Goal: Task Accomplishment & Management: Manage account settings

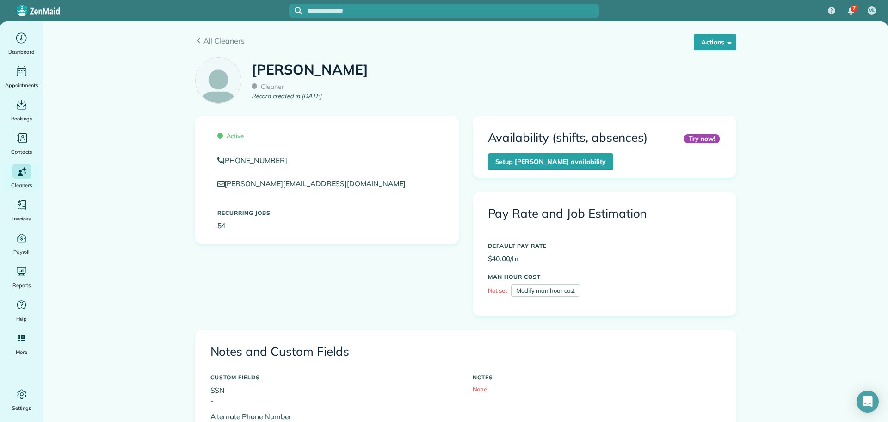
scroll to position [416, 0]
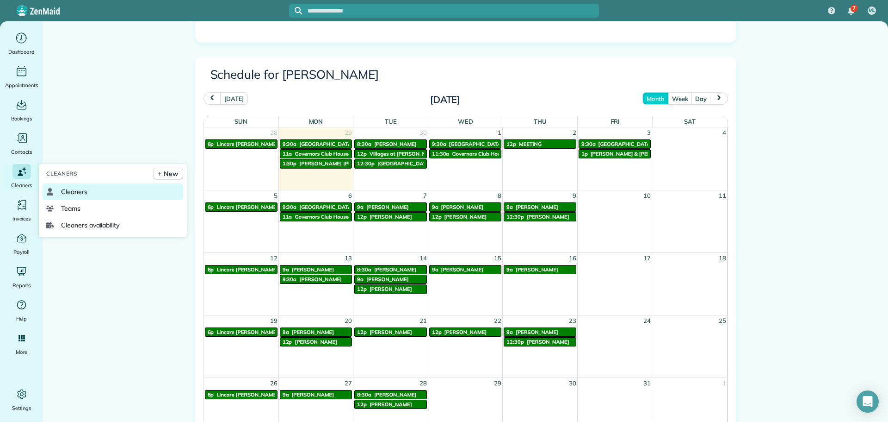
click at [70, 188] on span "Cleaners" at bounding box center [74, 191] width 26 height 9
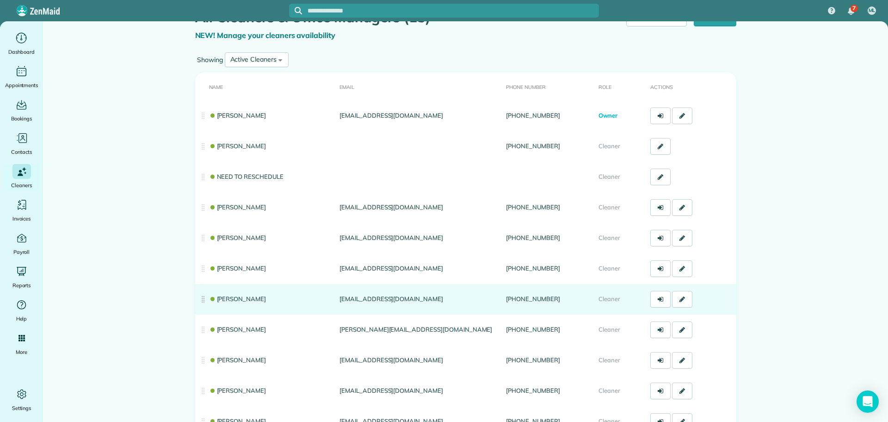
scroll to position [46, 0]
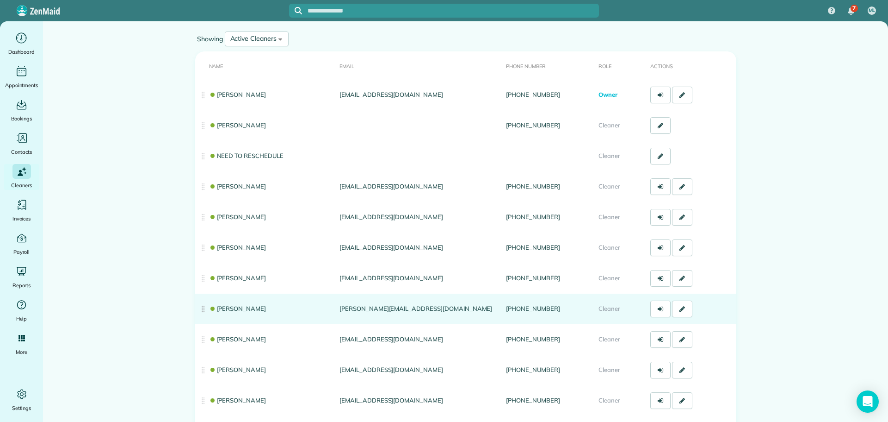
click at [236, 308] on link "[PERSON_NAME]" at bounding box center [237, 307] width 57 height 7
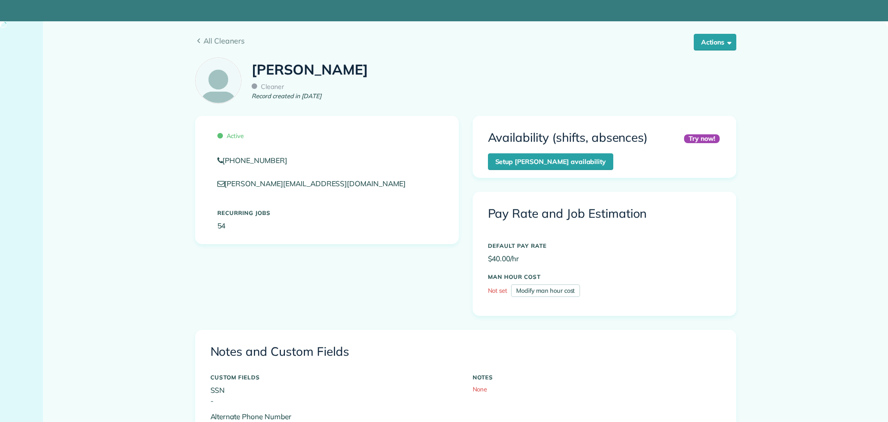
click at [236, 308] on div "Active (302) 222-6098 andrea.cole0@gmail.com Recurring Jobs 54 Try now! Availab…" at bounding box center [465, 223] width 555 height 214
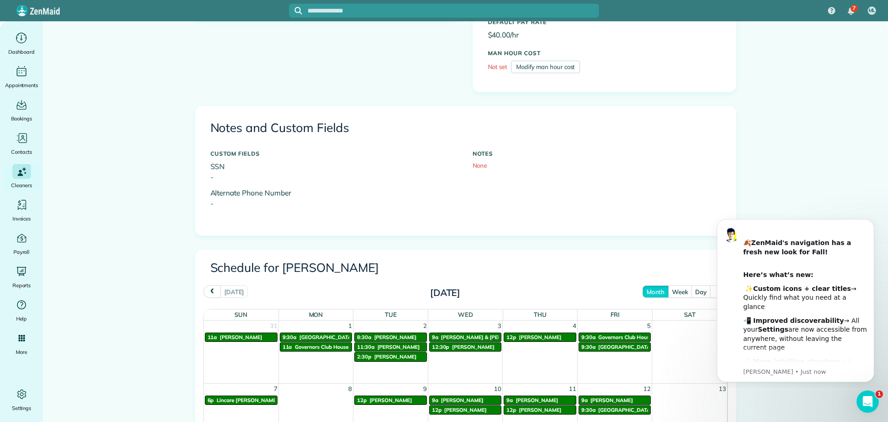
scroll to position [231, 0]
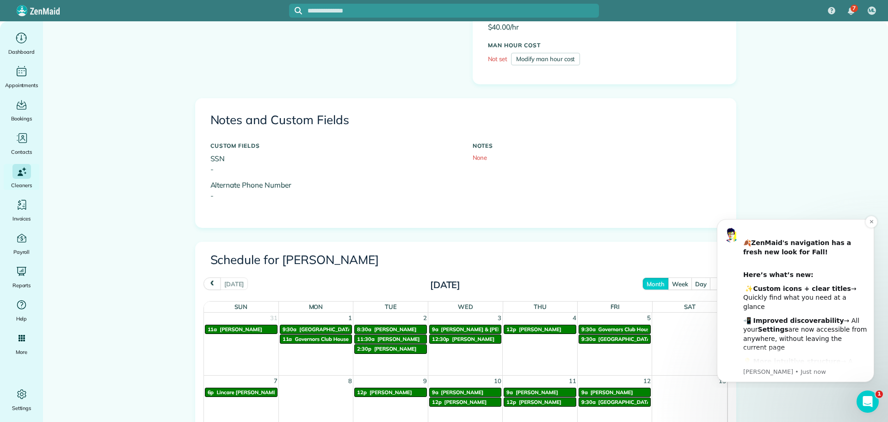
click at [809, 290] on b "Custom icons + clear titles" at bounding box center [802, 288] width 98 height 7
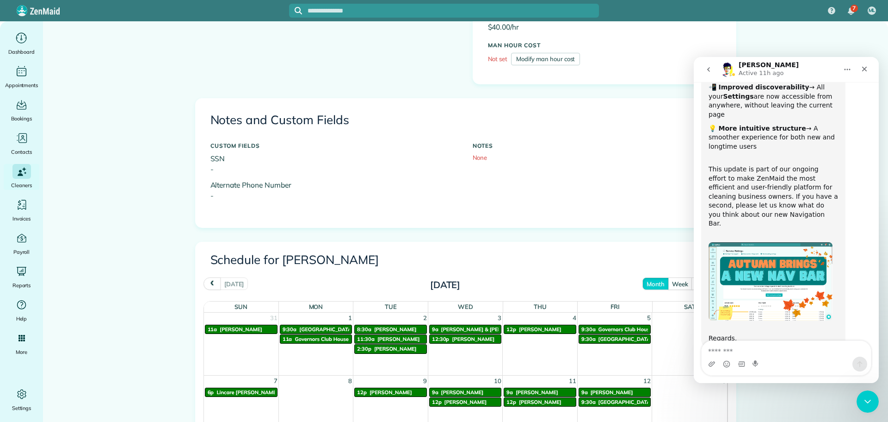
scroll to position [124, 0]
click at [753, 285] on img "1F9ED" at bounding box center [771, 281] width 124 height 78
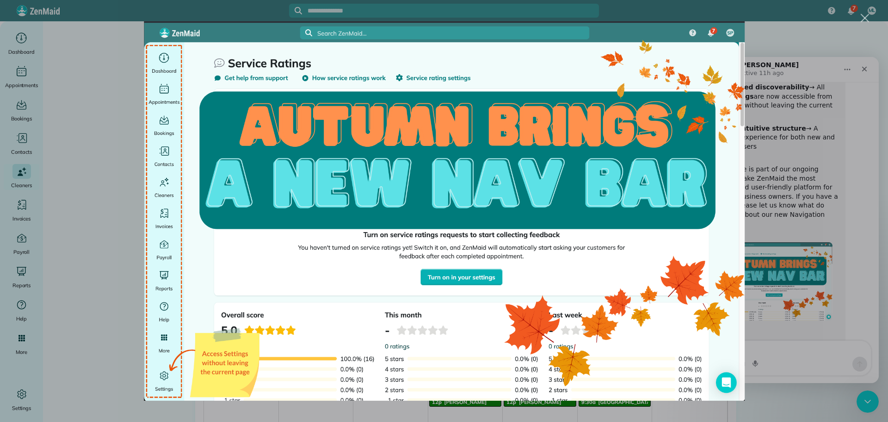
click at [869, 18] on div "Close" at bounding box center [865, 18] width 9 height 9
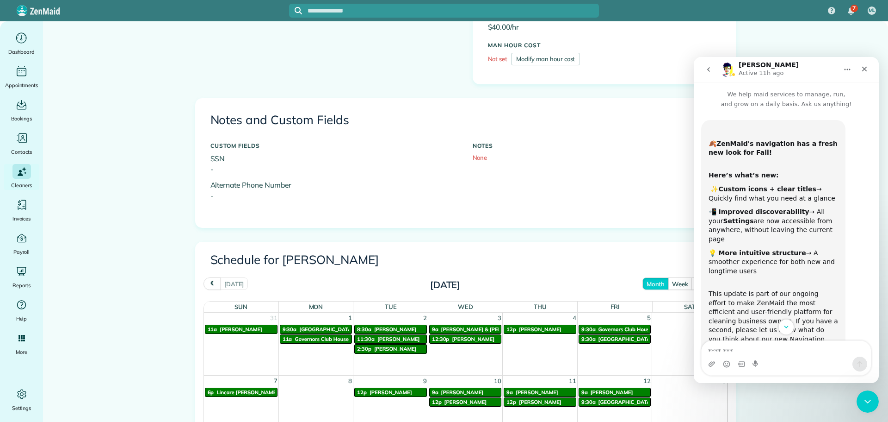
click at [751, 196] on div "﻿ ✨ Custom icons + clear titles → Quickly find what you need at a glance" at bounding box center [774, 194] width 130 height 18
click at [753, 219] on div "📲﻿ Improved discoverability → All your Settings are now accessible from anywher…" at bounding box center [774, 225] width 130 height 36
click at [866, 73] on div "Close" at bounding box center [865, 69] width 17 height 17
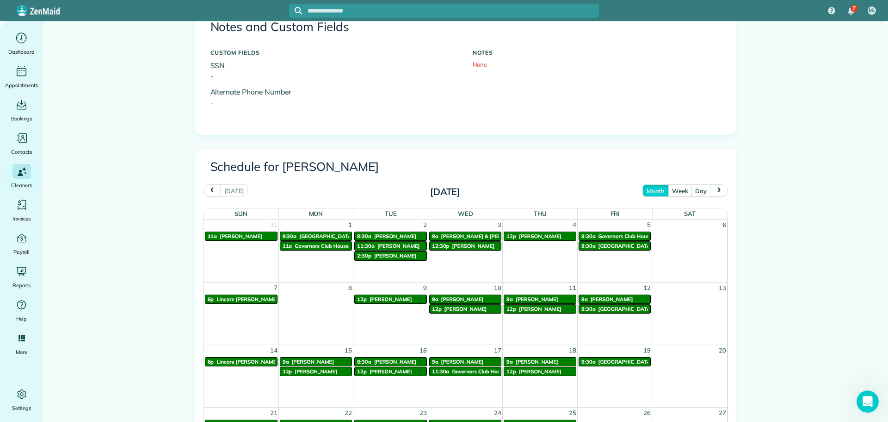
scroll to position [324, 0]
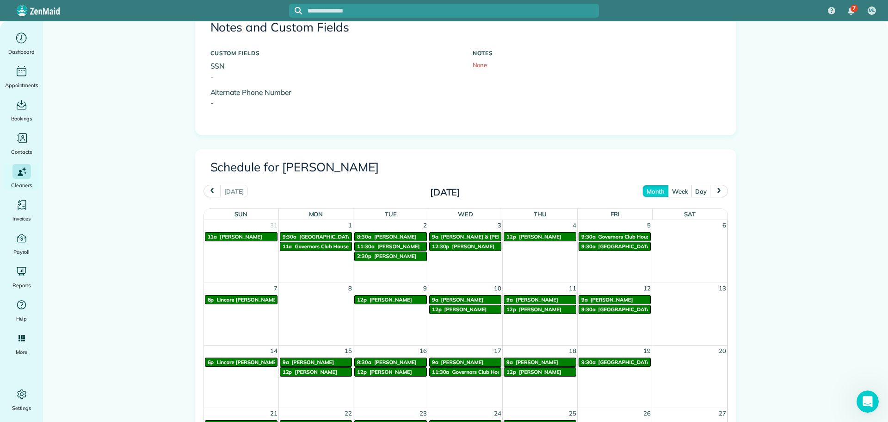
click at [723, 192] on button "next" at bounding box center [719, 191] width 18 height 12
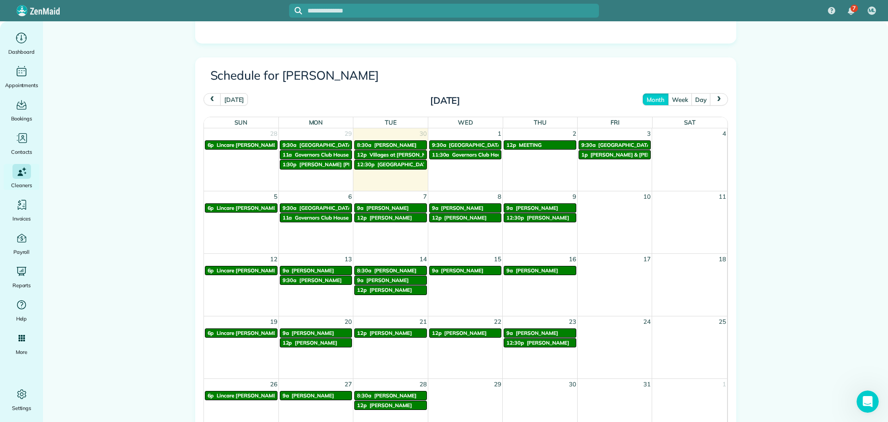
scroll to position [416, 0]
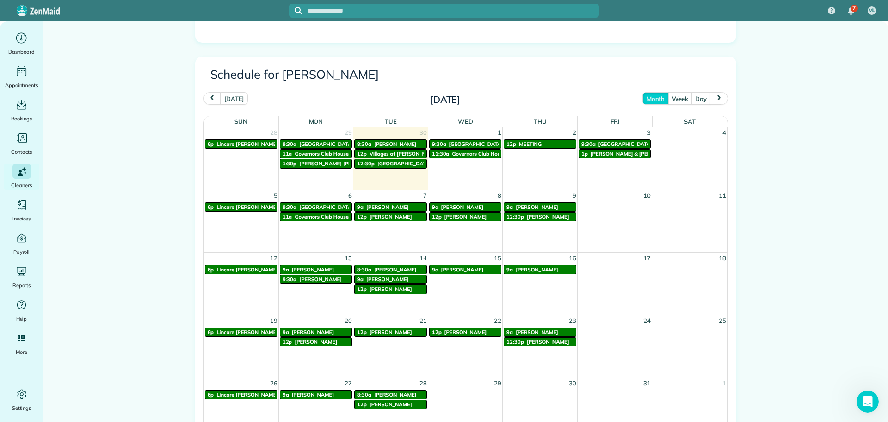
click at [592, 152] on span "Janet & Lou Martin" at bounding box center [636, 153] width 91 height 6
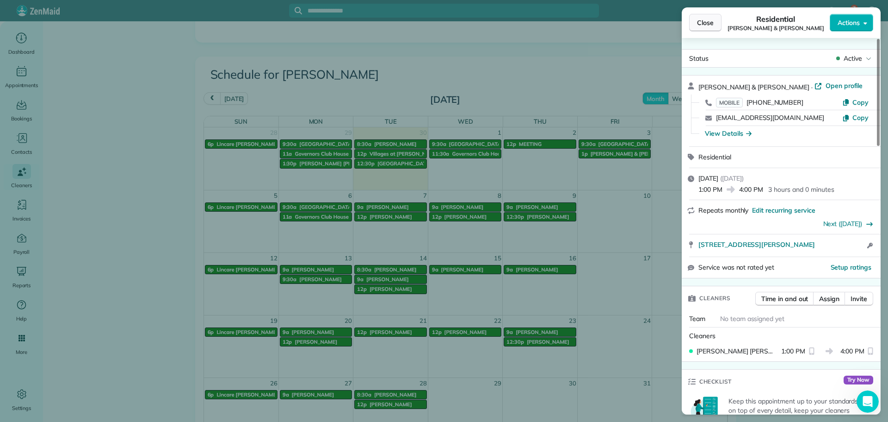
click at [717, 21] on button "Close" at bounding box center [705, 23] width 32 height 18
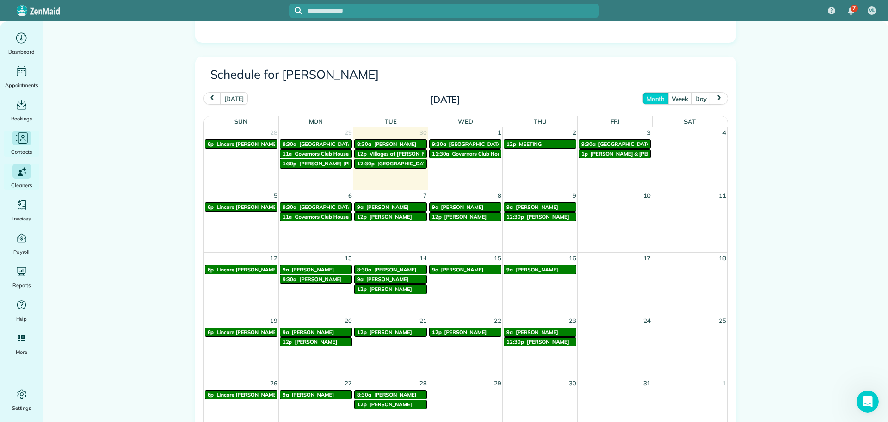
click at [8, 151] on div "Contacts" at bounding box center [21, 143] width 37 height 26
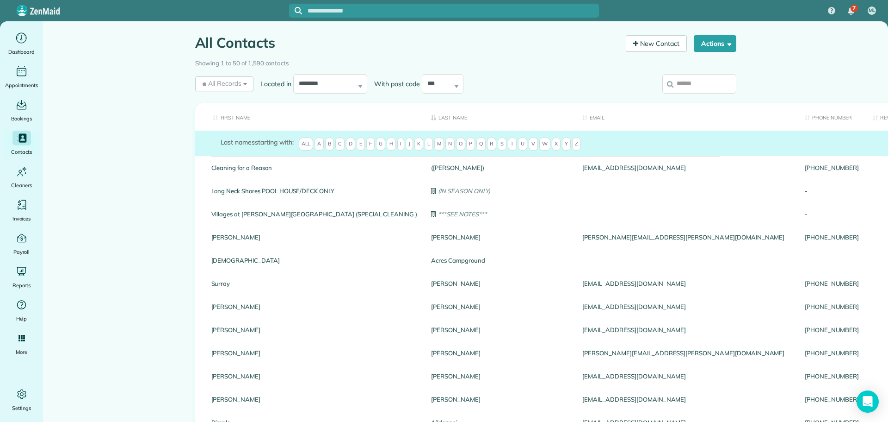
click at [230, 113] on th "First Name" at bounding box center [310, 117] width 230 height 28
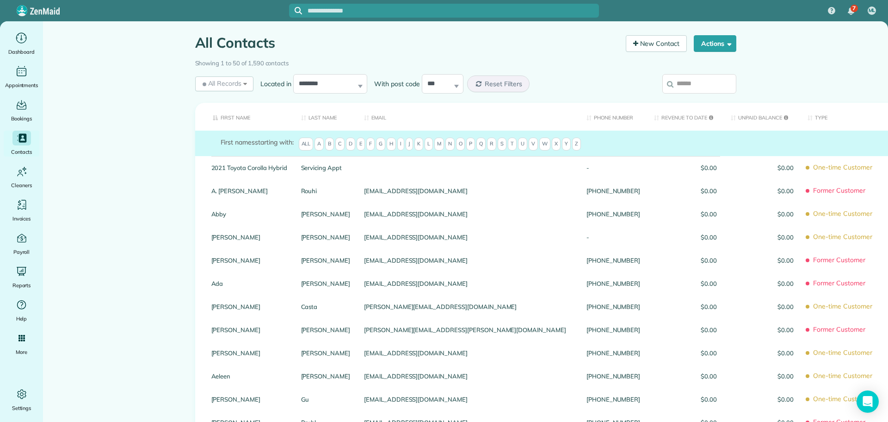
click at [387, 143] on span "H" at bounding box center [391, 143] width 9 height 13
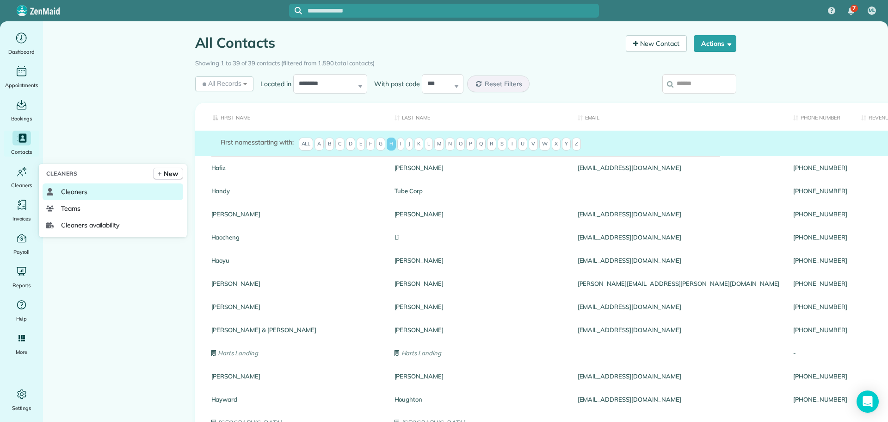
click at [60, 193] on link "Cleaners" at bounding box center [113, 191] width 141 height 17
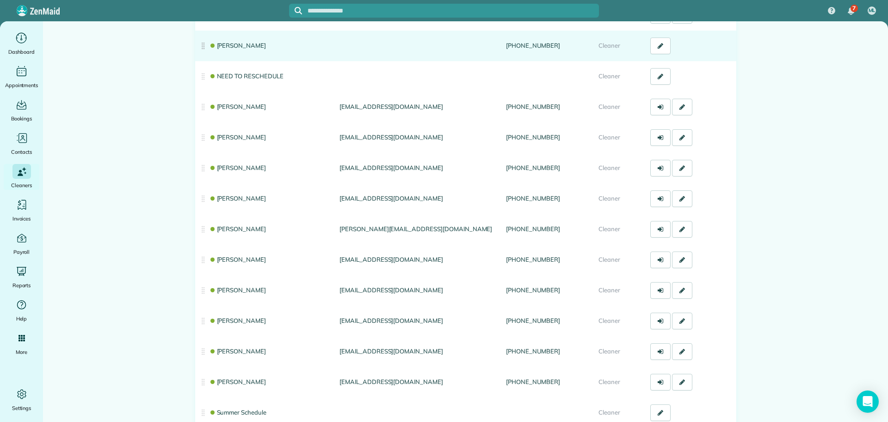
scroll to position [139, 0]
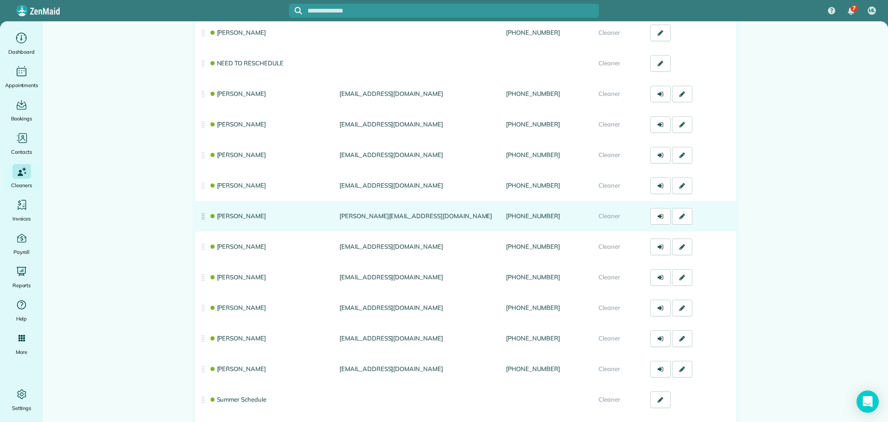
click at [224, 215] on link "[PERSON_NAME]" at bounding box center [237, 215] width 57 height 7
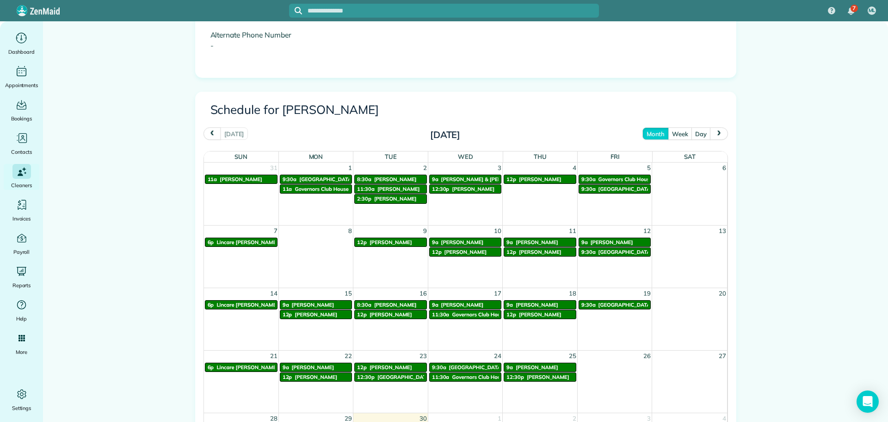
scroll to position [371, 0]
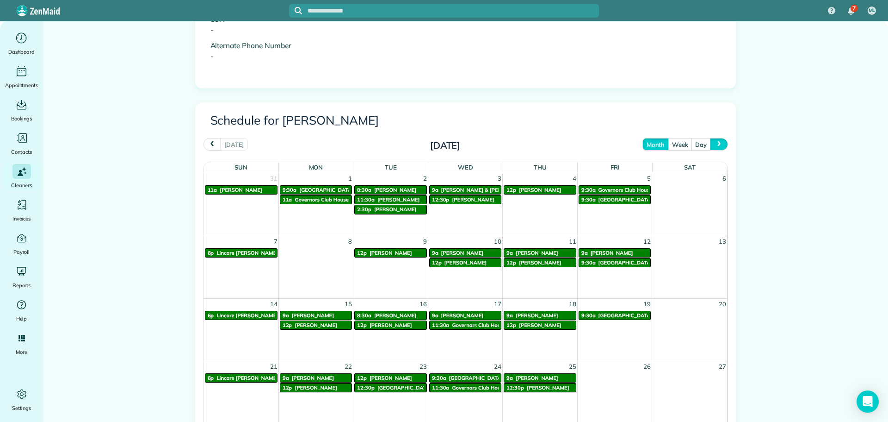
click at [716, 146] on span "next" at bounding box center [719, 144] width 7 height 6
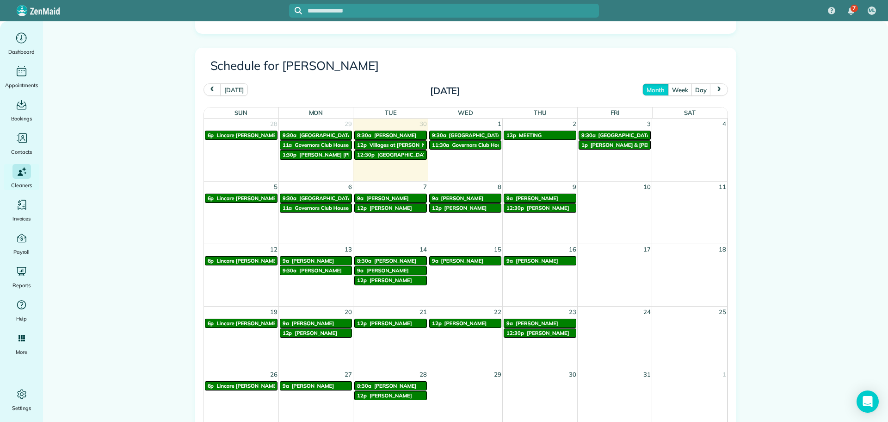
scroll to position [417, 0]
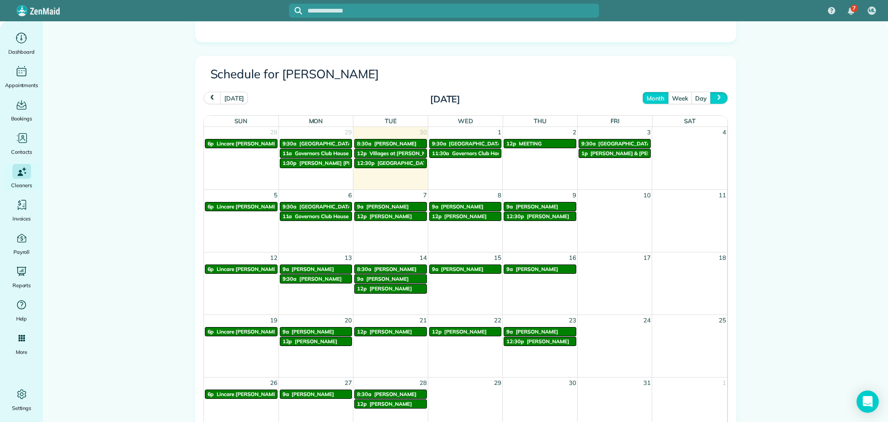
click at [716, 98] on span "next" at bounding box center [719, 98] width 7 height 6
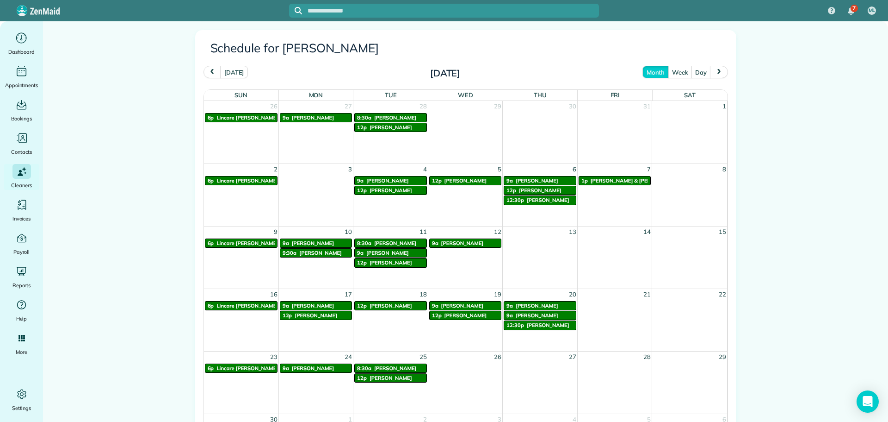
scroll to position [463, 0]
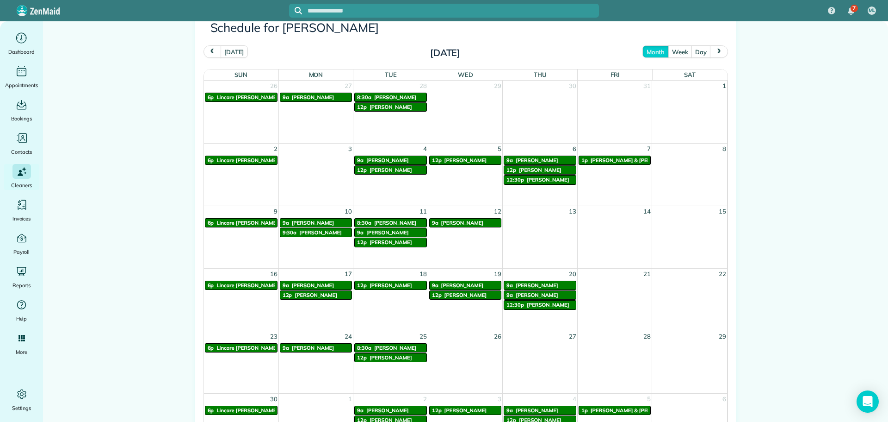
click at [204, 54] on button "prev" at bounding box center [213, 51] width 18 height 12
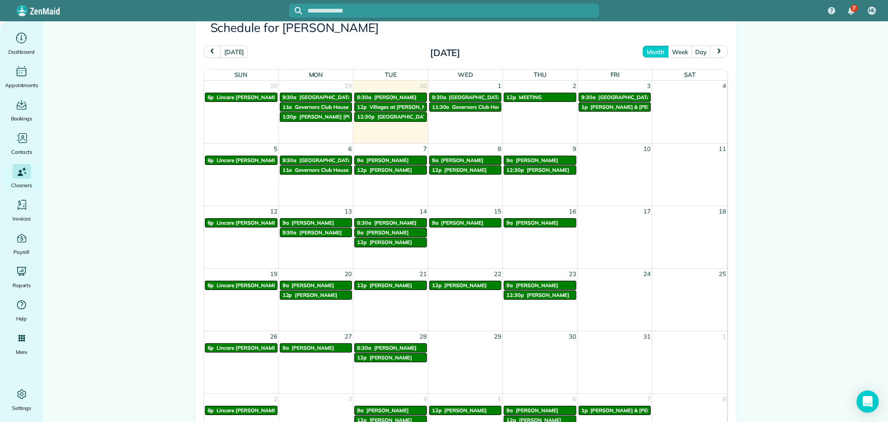
click at [313, 117] on span "Mckenna Izzi" at bounding box center [342, 116] width 86 height 6
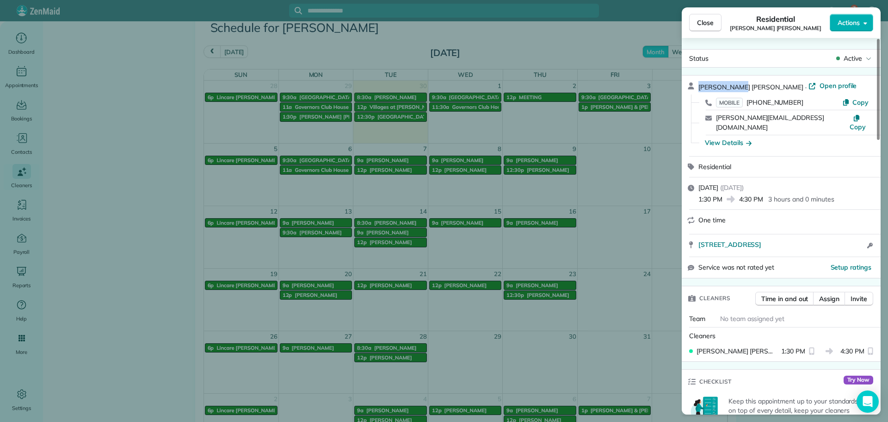
drag, startPoint x: 739, startPoint y: 87, endPoint x: 688, endPoint y: 90, distance: 51.4
click at [688, 90] on div "Mckenna Izzi · Open profile MOBILE (949) 230-4431 Copy mckenna.izzi25@gmail.com…" at bounding box center [781, 115] width 199 height 81
copy span "[PERSON_NAME] [PERSON_NAME]"
click at [848, 58] on span "Active" at bounding box center [853, 58] width 19 height 9
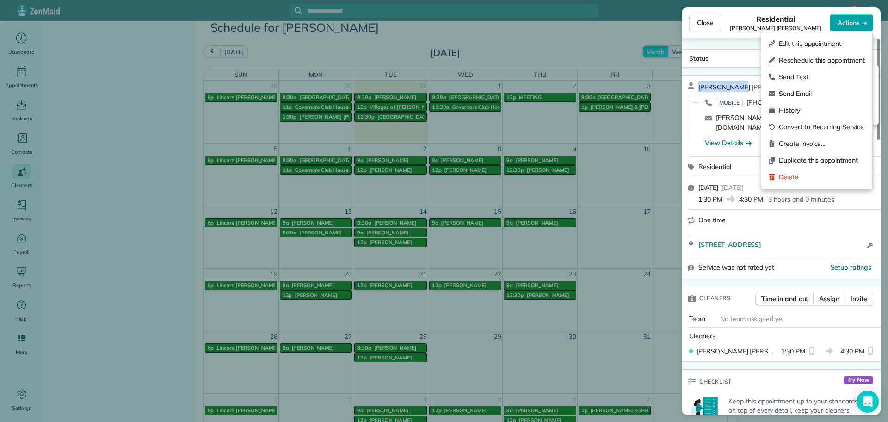
click at [848, 27] on span "Actions" at bounding box center [849, 22] width 22 height 9
click at [797, 160] on span "Duplicate this appointment" at bounding box center [822, 159] width 86 height 9
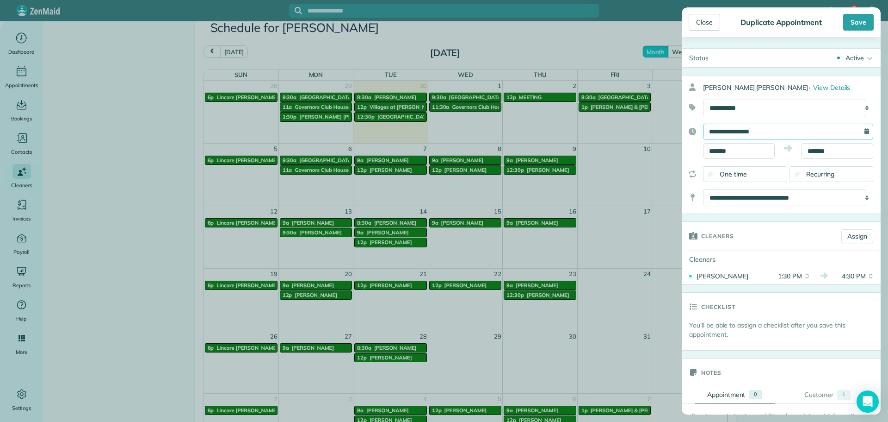
click at [732, 130] on input "**********" at bounding box center [788, 132] width 170 height 16
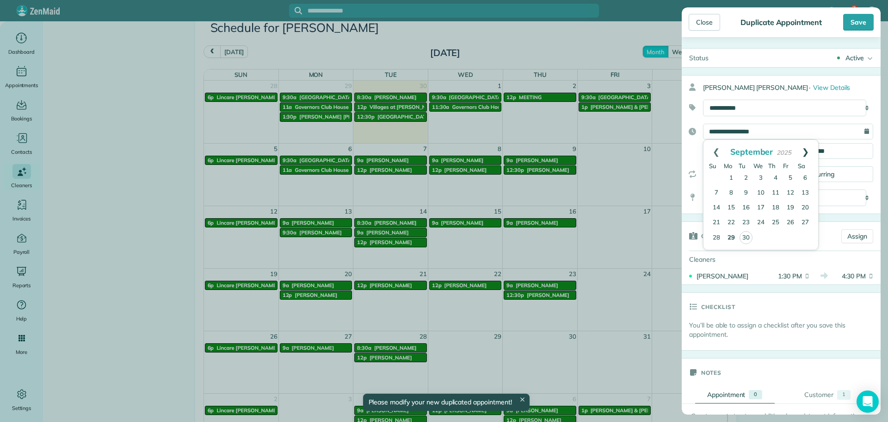
click at [805, 151] on link "Next" at bounding box center [805, 151] width 25 height 23
click at [795, 221] on link "24" at bounding box center [790, 222] width 15 height 15
type input "**********"
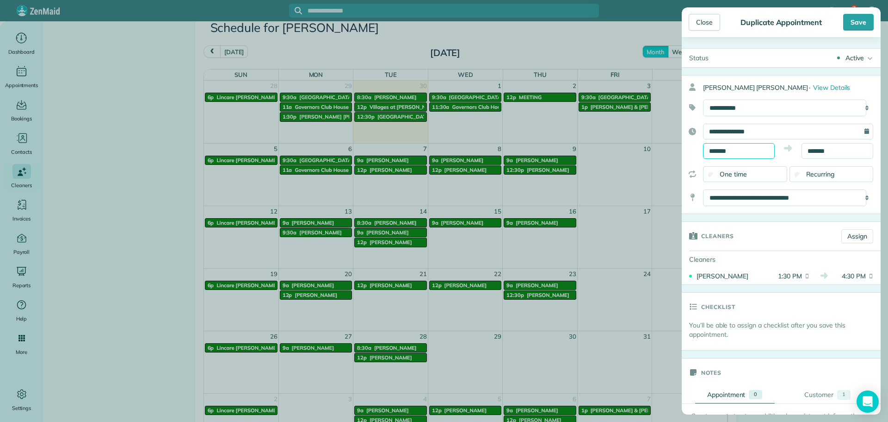
click at [751, 154] on input "*******" at bounding box center [739, 151] width 72 height 16
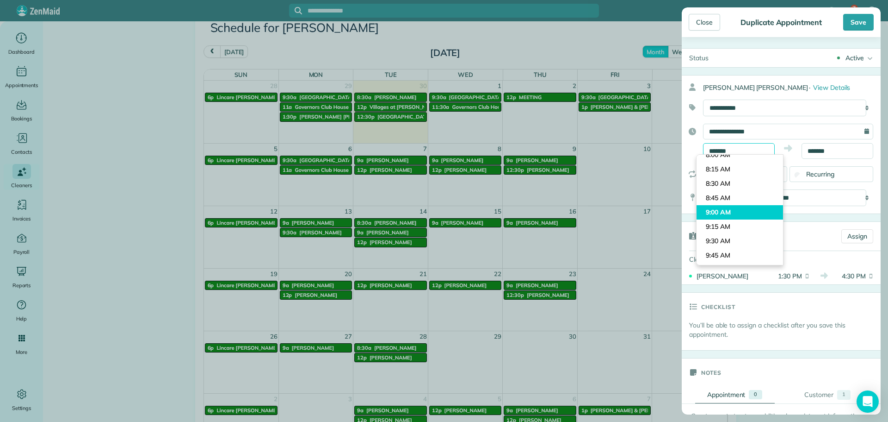
scroll to position [468, 0]
type input "*******"
click at [731, 193] on body "7 ML Dashboard Appointments Bookings Contacts Cleaners Invoices Payroll Reports…" at bounding box center [444, 211] width 888 height 422
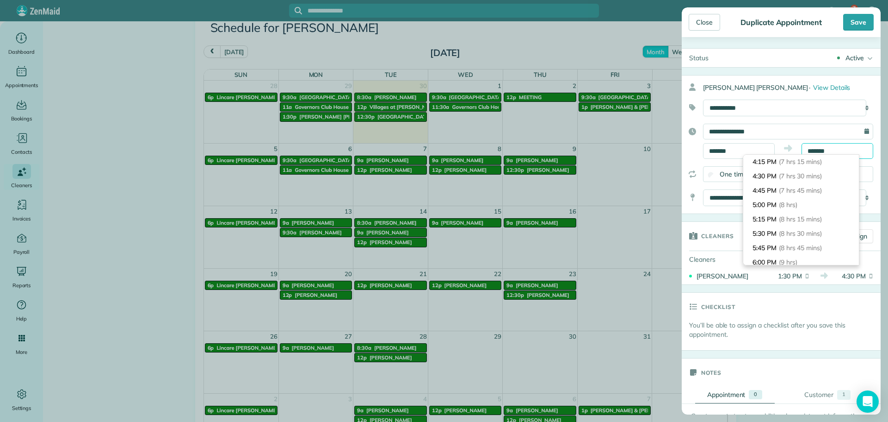
click at [809, 151] on input "*******" at bounding box center [838, 151] width 72 height 16
type input "********"
click at [797, 199] on li "12:00 PM (3 hrs)" at bounding box center [802, 195] width 116 height 14
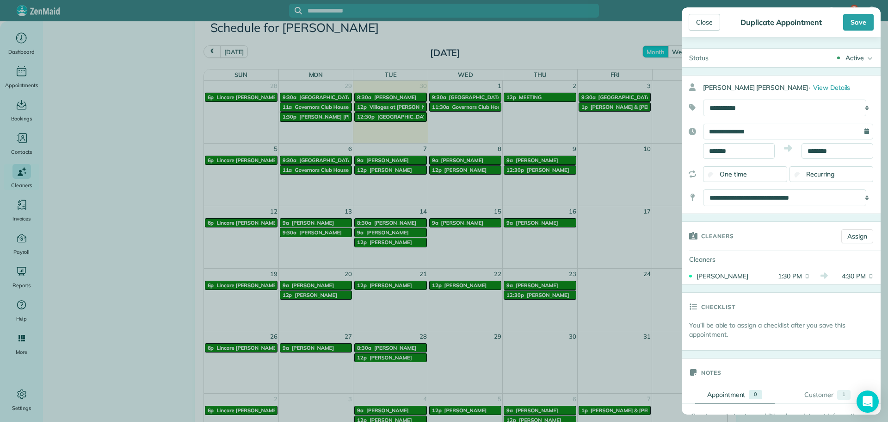
click at [807, 171] on span "Recurring" at bounding box center [821, 174] width 29 height 8
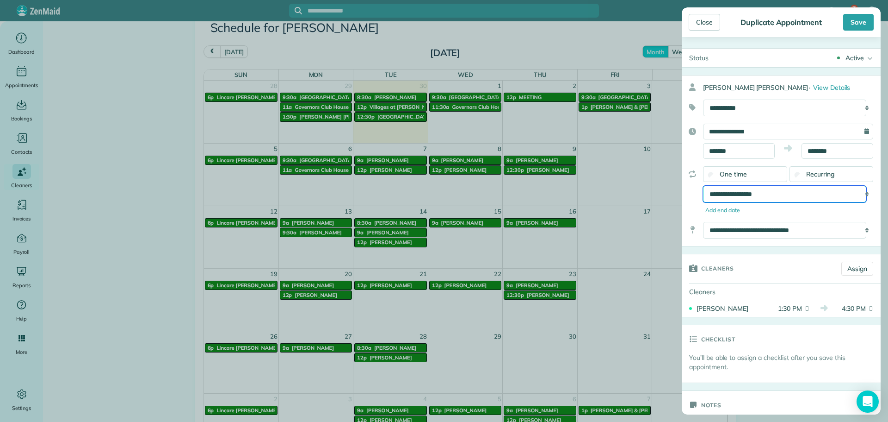
click at [765, 192] on select "**********" at bounding box center [784, 194] width 163 height 17
select select "**********"
click at [703, 186] on select "**********" at bounding box center [784, 194] width 163 height 17
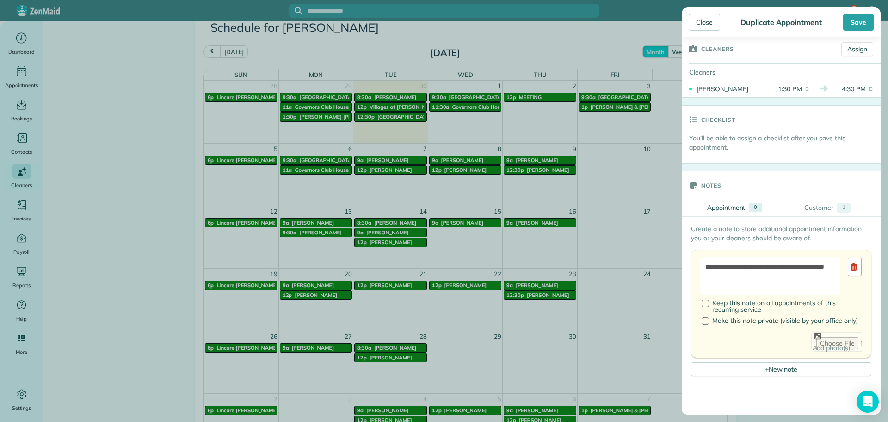
scroll to position [231, 0]
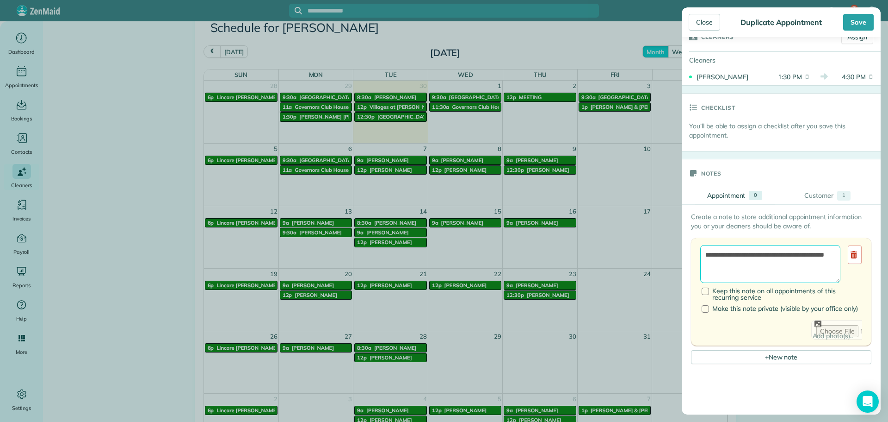
drag, startPoint x: 742, startPoint y: 269, endPoint x: 666, endPoint y: 239, distance: 81.6
click at [666, 239] on div "Close Duplicate Appointment Save Status Active Active Stand-By Cancelled" at bounding box center [444, 211] width 888 height 422
click at [791, 266] on textarea "**********" at bounding box center [771, 264] width 140 height 38
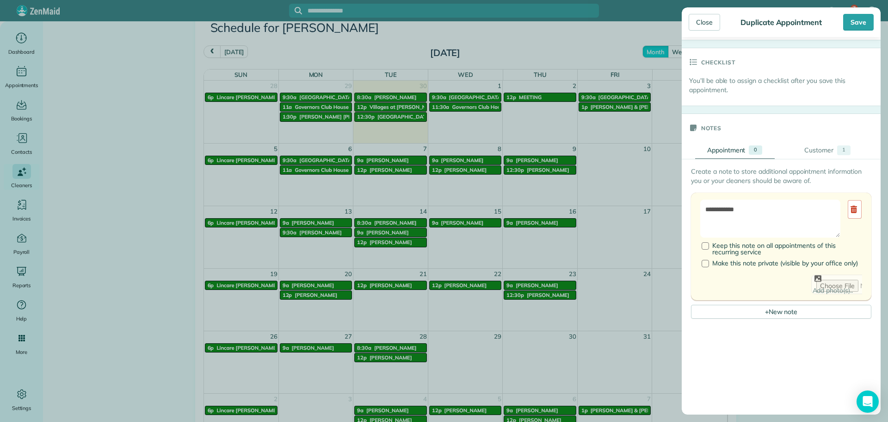
scroll to position [278, 0]
click at [788, 208] on textarea "**********" at bounding box center [771, 218] width 140 height 38
type textarea "**********"
click at [712, 244] on label "Keep this note on all appointments of this recurring service" at bounding box center [782, 247] width 161 height 13
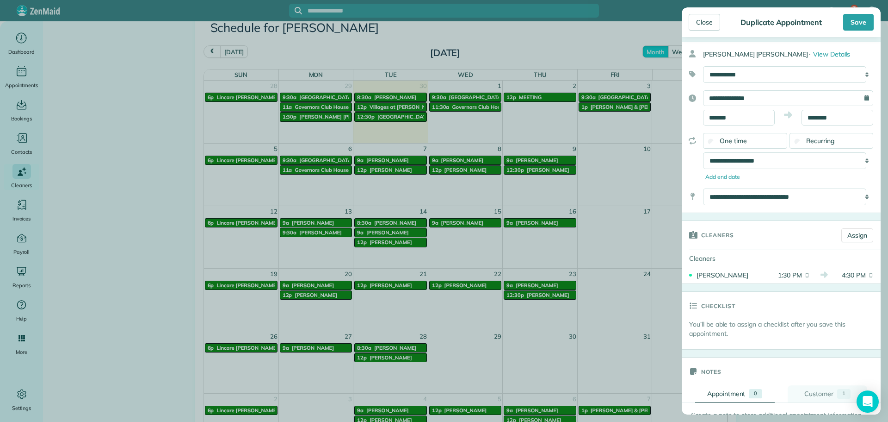
scroll to position [0, 0]
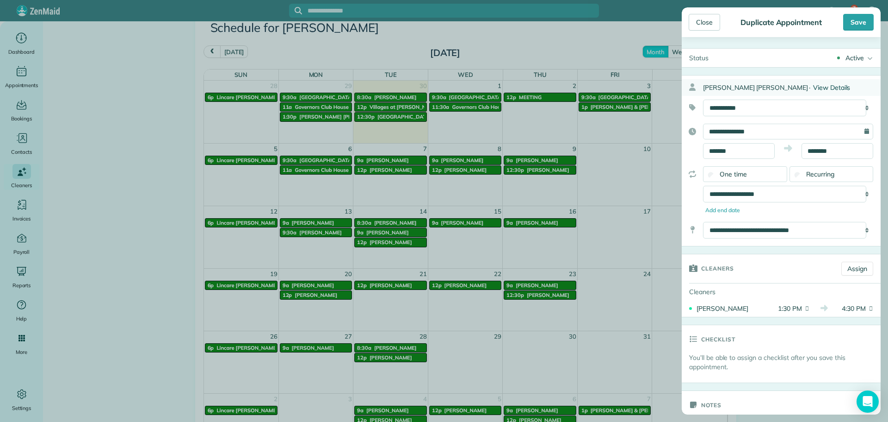
click at [813, 87] on span "View Details" at bounding box center [831, 87] width 37 height 8
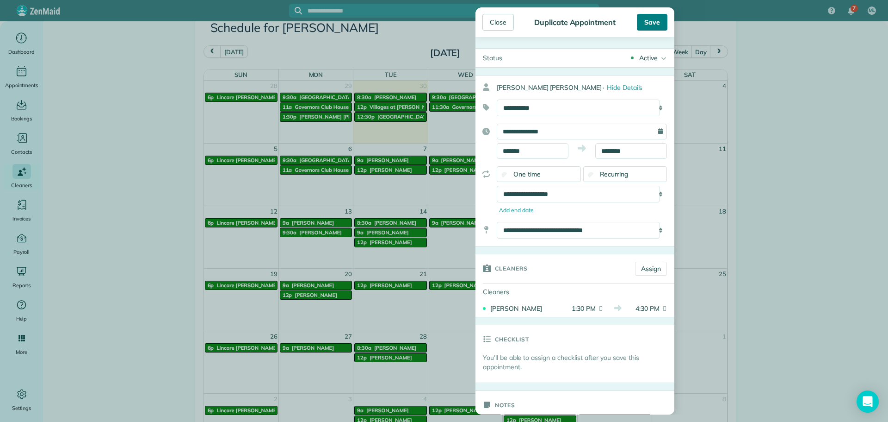
click at [662, 25] on div "Save" at bounding box center [652, 22] width 31 height 17
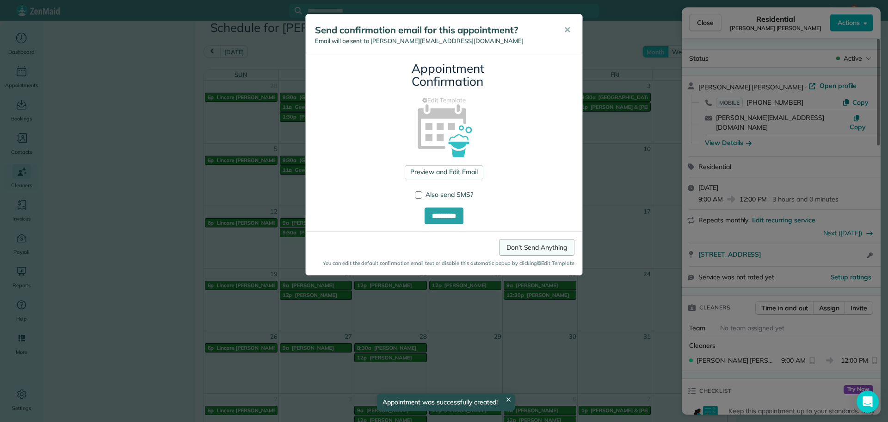
click at [550, 242] on link "Don't Send Anything" at bounding box center [536, 247] width 75 height 17
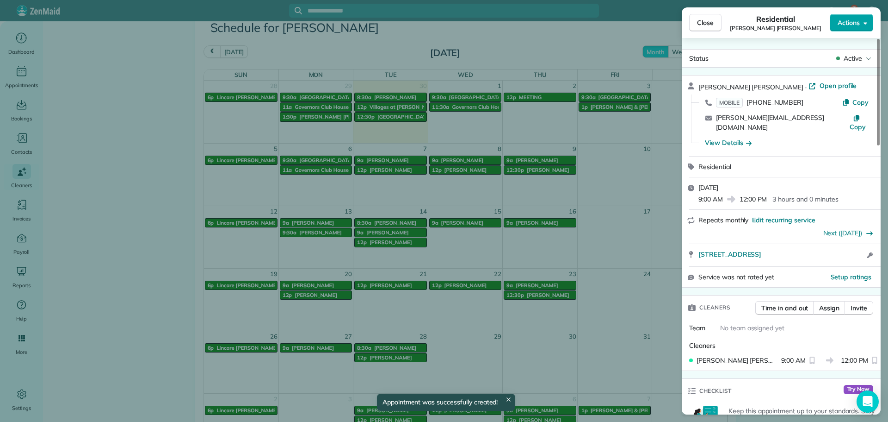
click at [834, 23] on button "Actions" at bounding box center [851, 23] width 43 height 18
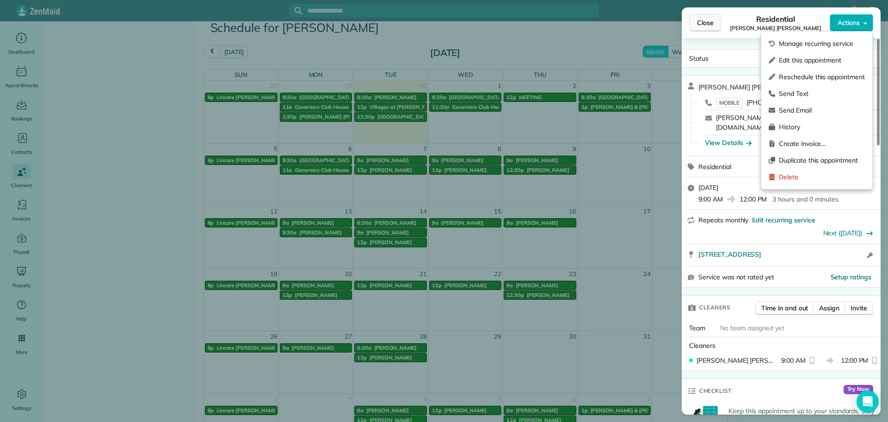
click at [708, 28] on button "Close" at bounding box center [705, 23] width 32 height 18
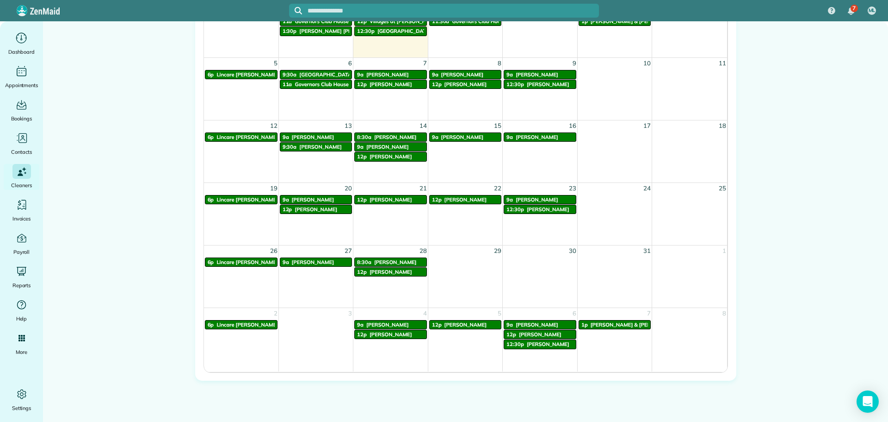
scroll to position [556, 0]
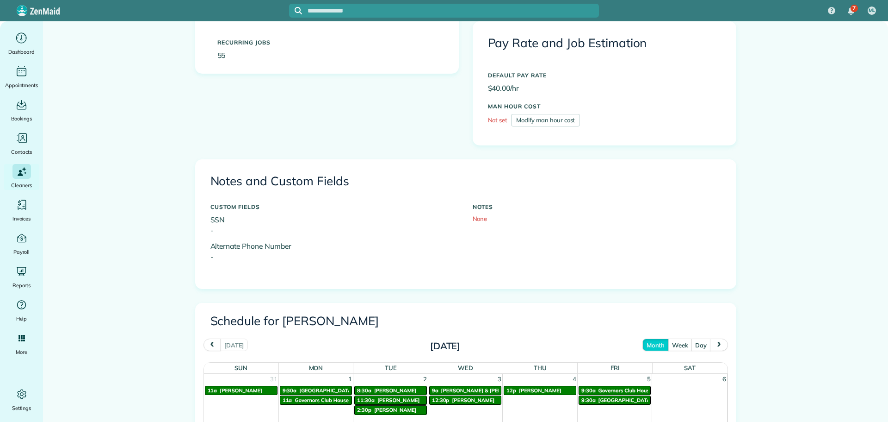
scroll to position [185, 0]
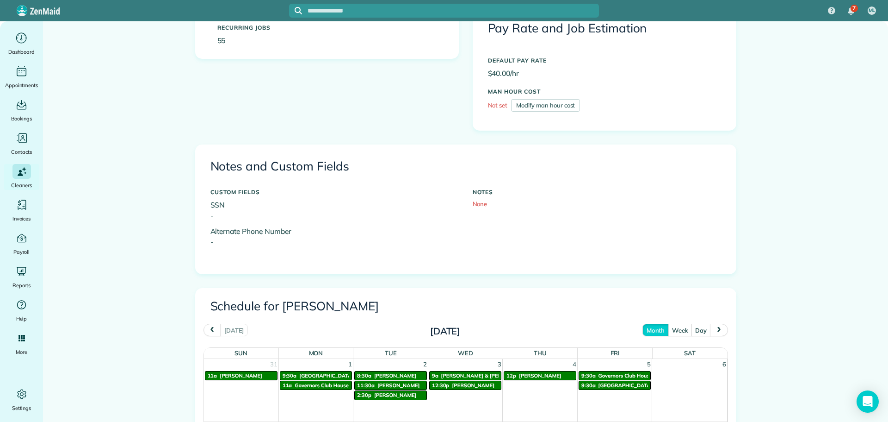
click at [716, 328] on span "next" at bounding box center [719, 330] width 7 height 6
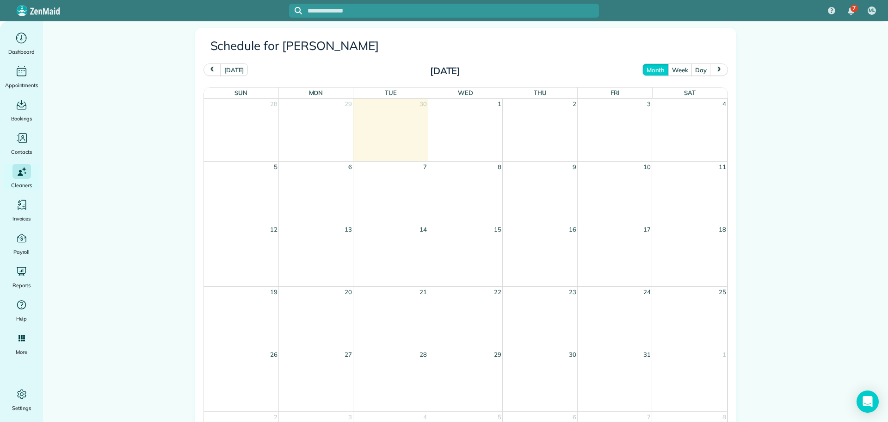
scroll to position [463, 0]
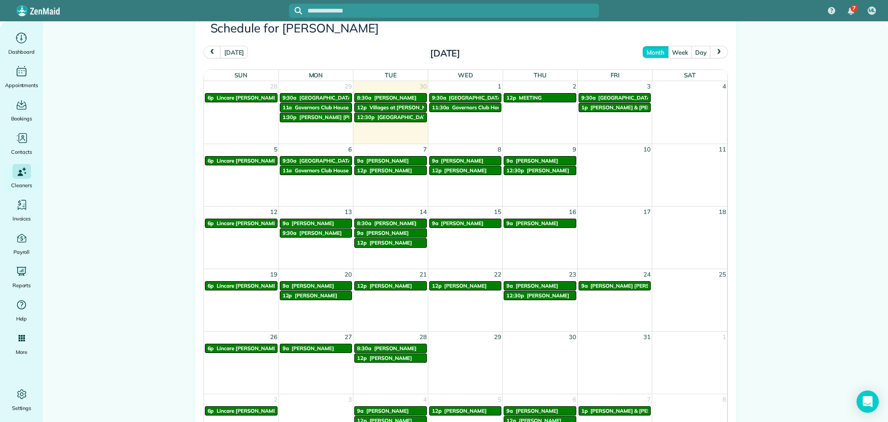
click at [617, 288] on span "[PERSON_NAME] [PERSON_NAME]" at bounding box center [634, 285] width 86 height 6
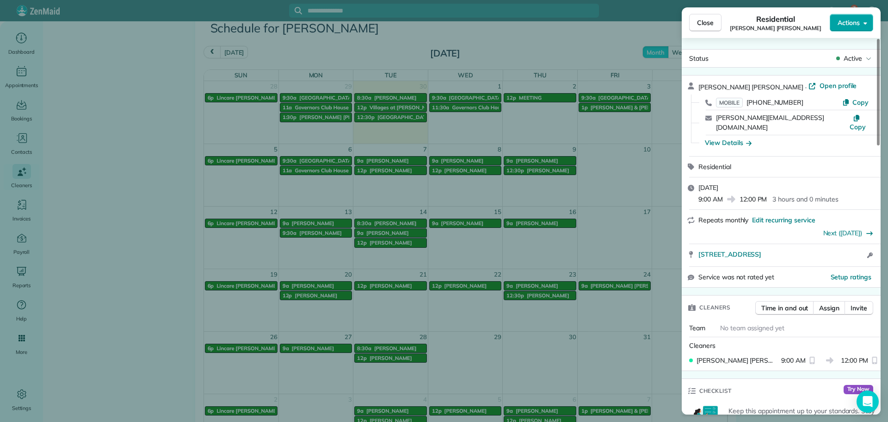
click at [855, 25] on span "Actions" at bounding box center [849, 22] width 22 height 9
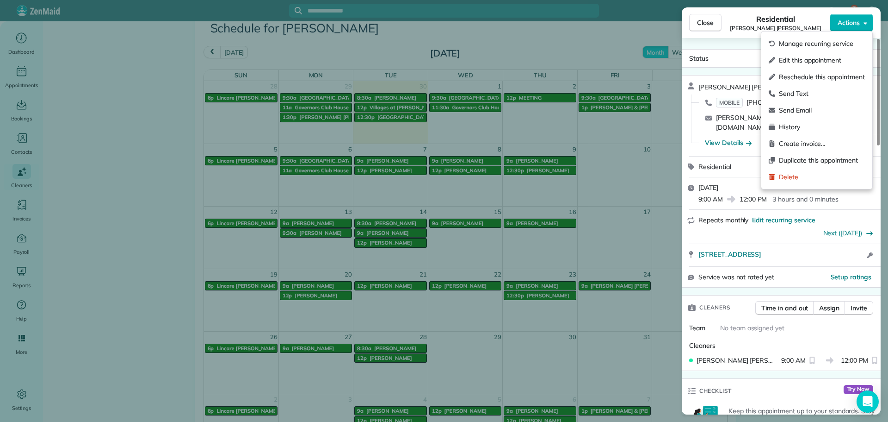
click at [820, 82] on span "Open profile" at bounding box center [838, 85] width 37 height 9
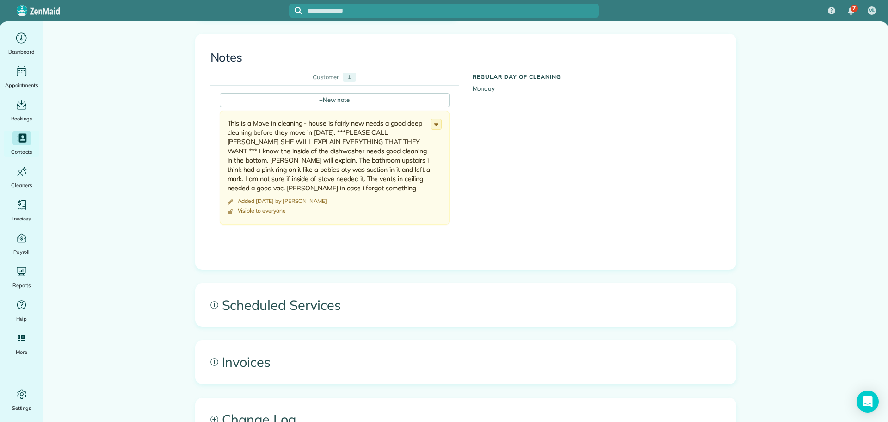
scroll to position [315, 0]
click at [434, 126] on use at bounding box center [436, 127] width 4 height 2
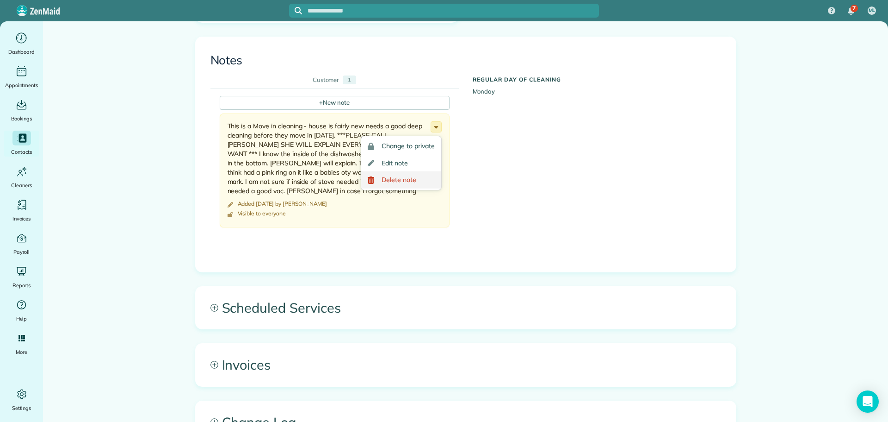
click at [388, 176] on span "Delete note" at bounding box center [399, 179] width 35 height 6
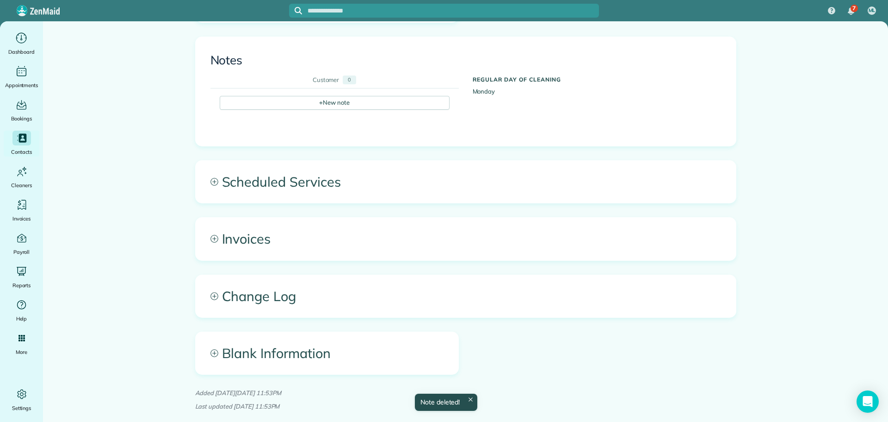
click at [303, 176] on span "Scheduled Services" at bounding box center [466, 182] width 540 height 42
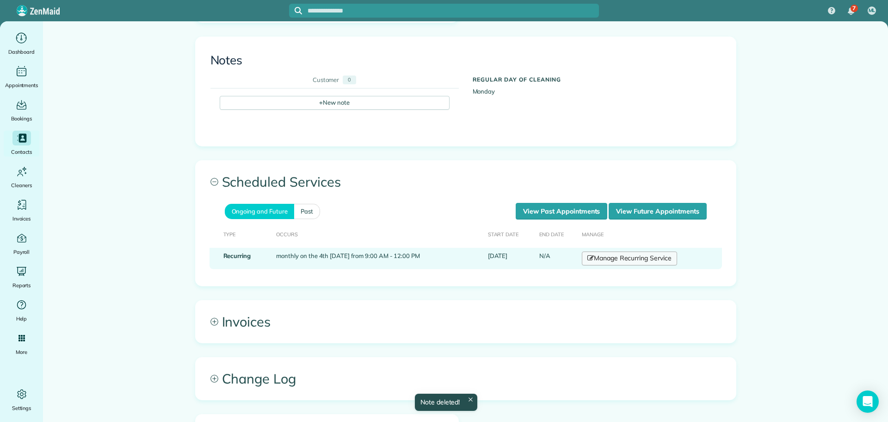
click at [618, 251] on link "Manage Recurring Service" at bounding box center [629, 258] width 95 height 14
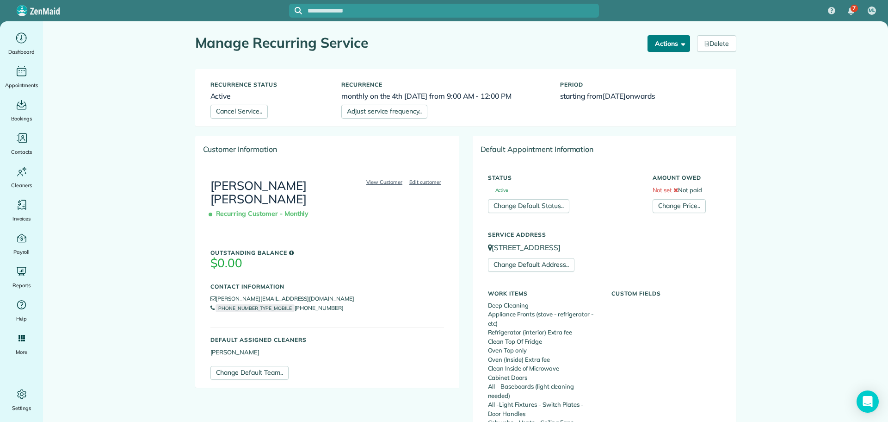
click at [673, 40] on button "Actions" at bounding box center [669, 43] width 43 height 17
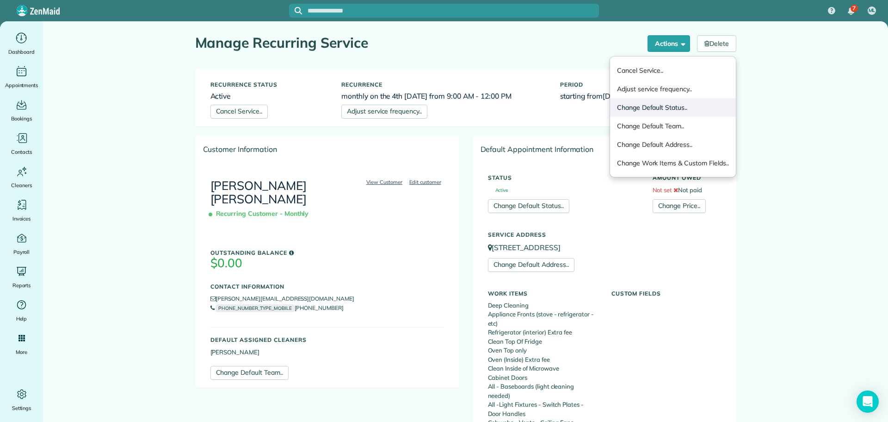
click at [629, 108] on link "Change Default Status.." at bounding box center [673, 107] width 126 height 19
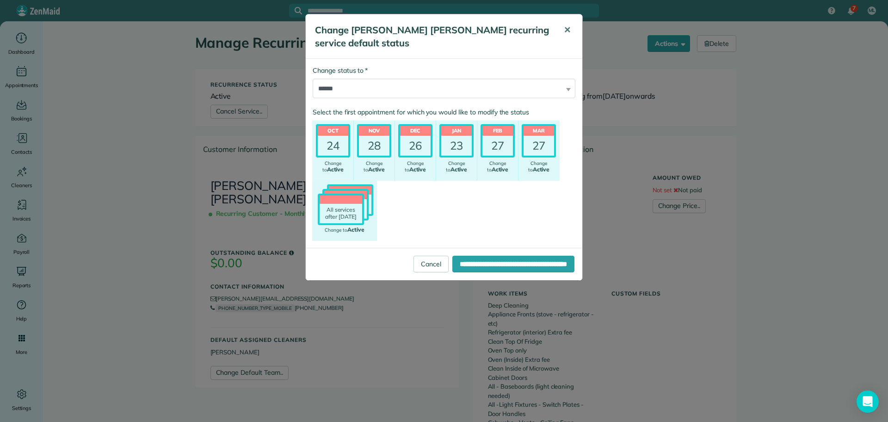
click at [561, 33] on button "✕" at bounding box center [567, 30] width 21 height 22
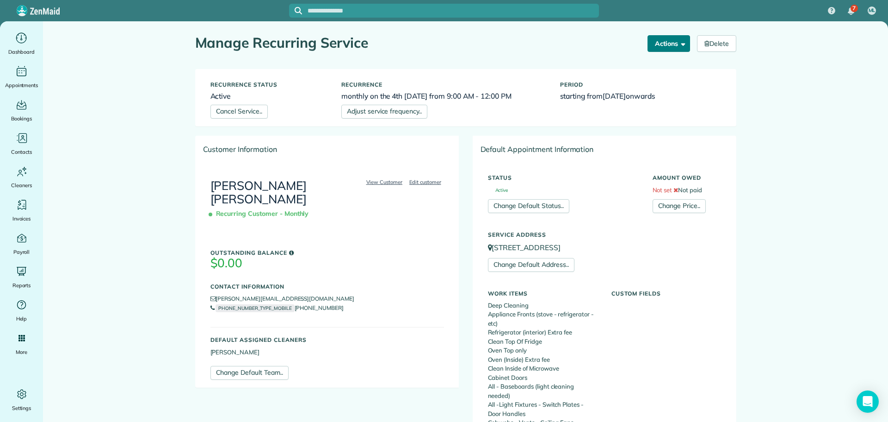
click at [653, 43] on button "Actions" at bounding box center [669, 43] width 43 height 17
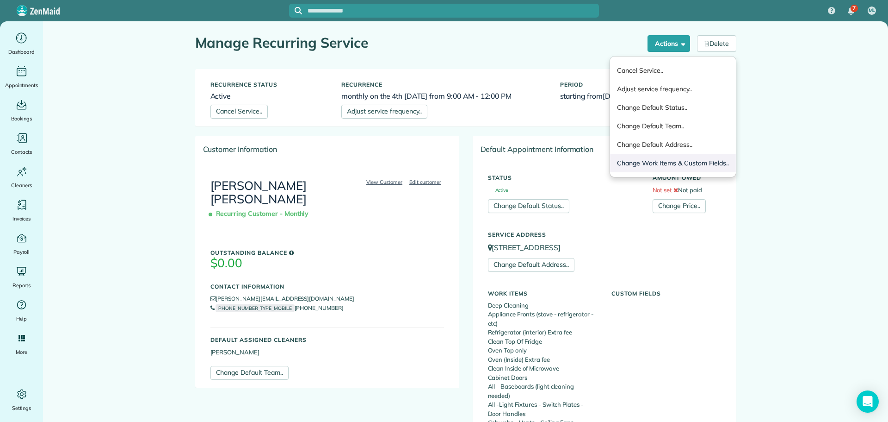
click at [660, 157] on link "Change Work Items & Custom Fields.." at bounding box center [673, 163] width 126 height 19
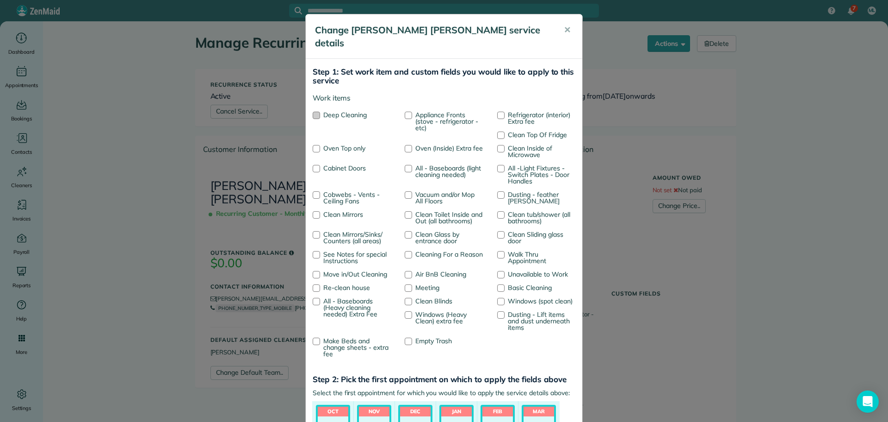
click at [313, 112] on div at bounding box center [316, 115] width 7 height 7
click at [497, 284] on div at bounding box center [500, 287] width 7 height 7
click at [497, 112] on div at bounding box center [500, 115] width 7 height 7
click at [409, 145] on div at bounding box center [408, 148] width 7 height 7
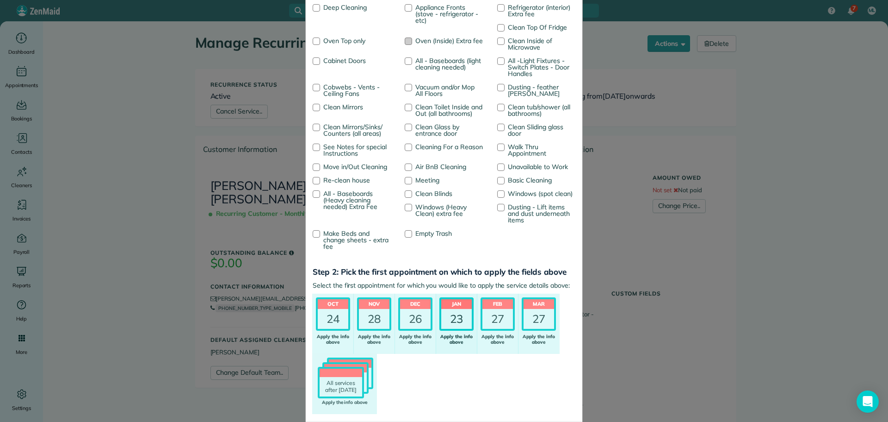
scroll to position [140, 0]
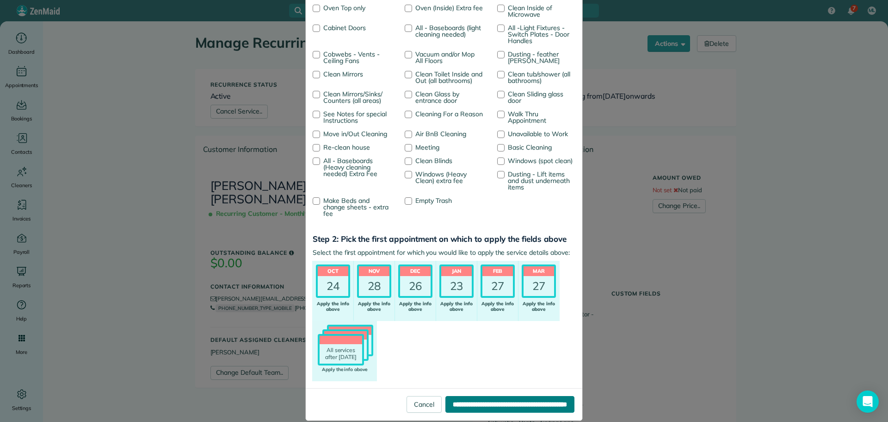
click at [479, 396] on input "**********" at bounding box center [510, 404] width 129 height 17
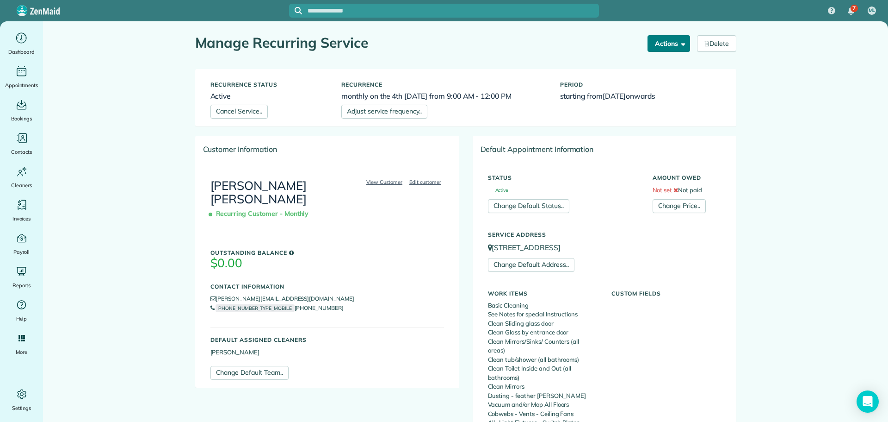
click at [655, 48] on button "Actions" at bounding box center [669, 43] width 43 height 17
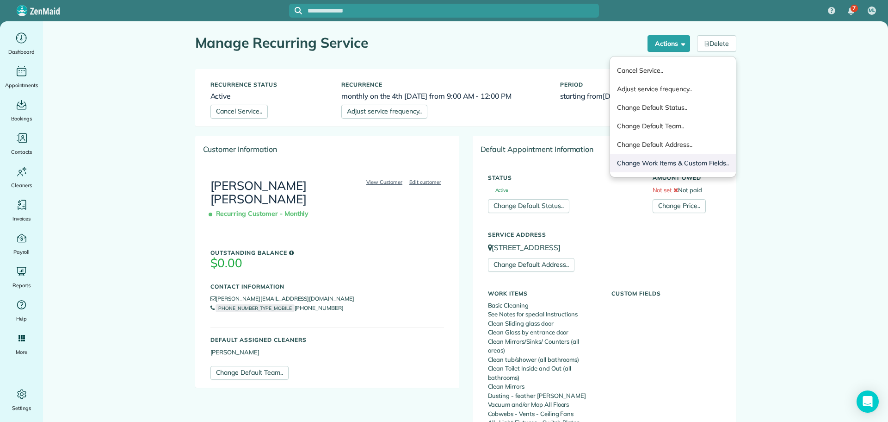
click at [635, 159] on link "Change Work Items & Custom Fields.." at bounding box center [673, 163] width 126 height 19
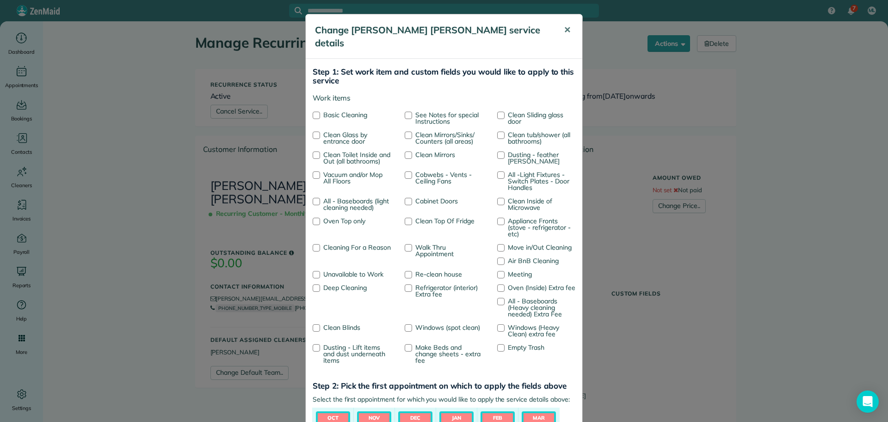
click at [564, 29] on span "✕" at bounding box center [567, 30] width 7 height 11
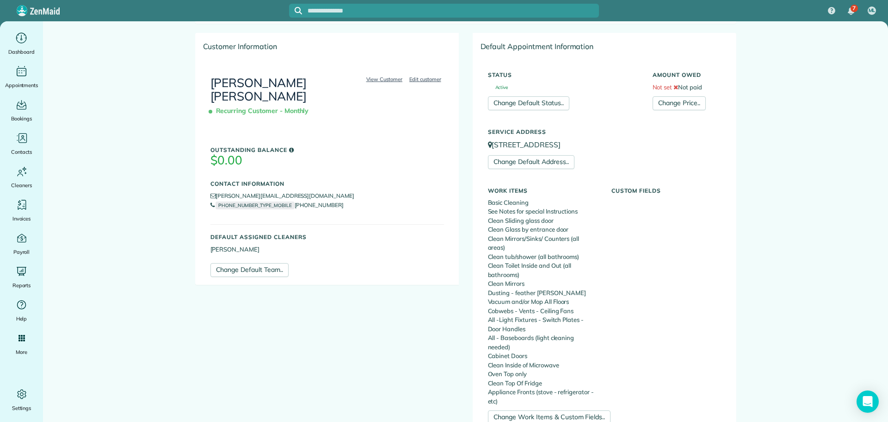
scroll to position [139, 0]
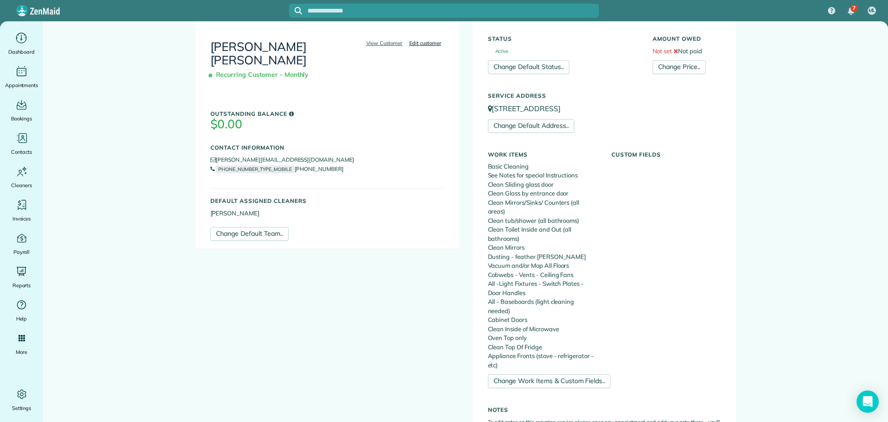
click at [425, 43] on link "Edit customer" at bounding box center [425, 43] width 37 height 8
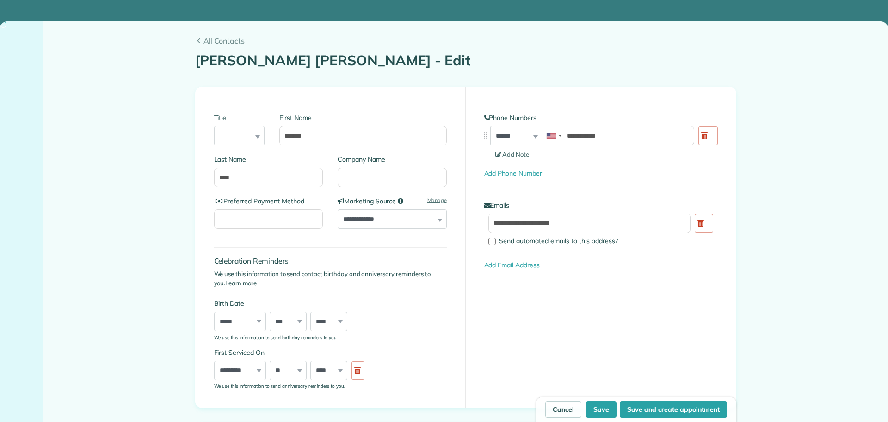
type input "**********"
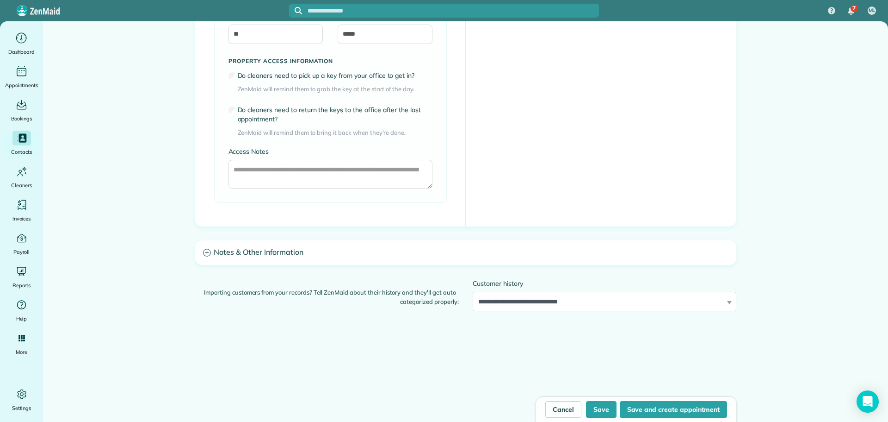
scroll to position [715, 0]
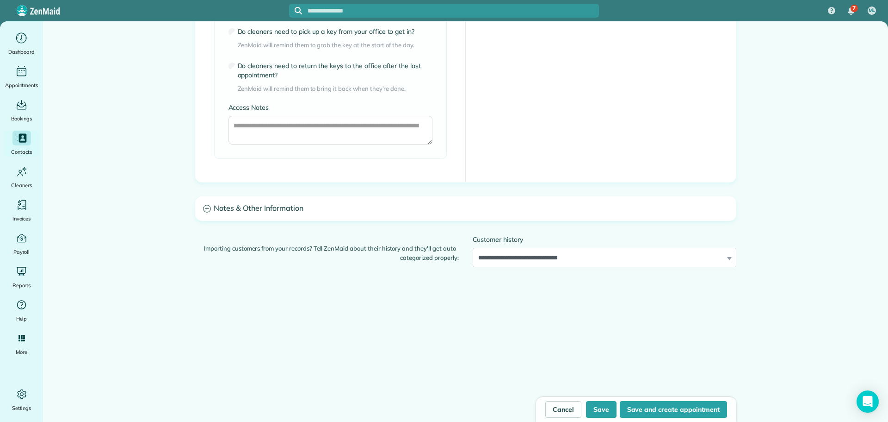
click at [243, 210] on h3 "Notes & Other Information" at bounding box center [466, 209] width 540 height 24
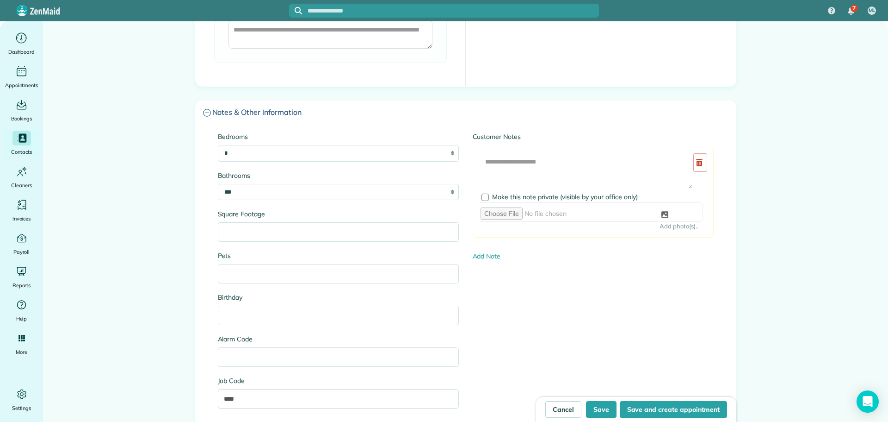
scroll to position [854, 0]
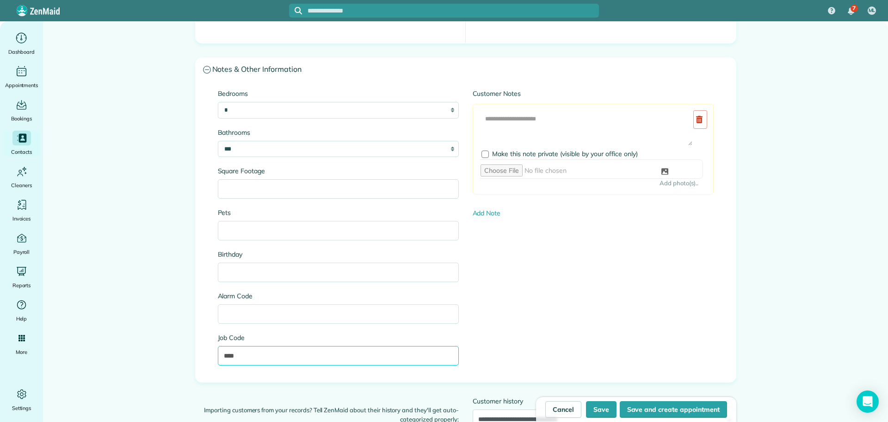
click at [243, 357] on input "****" at bounding box center [338, 355] width 241 height 19
type input "****"
click at [497, 118] on textarea at bounding box center [586, 128] width 213 height 36
type textarea "**********"
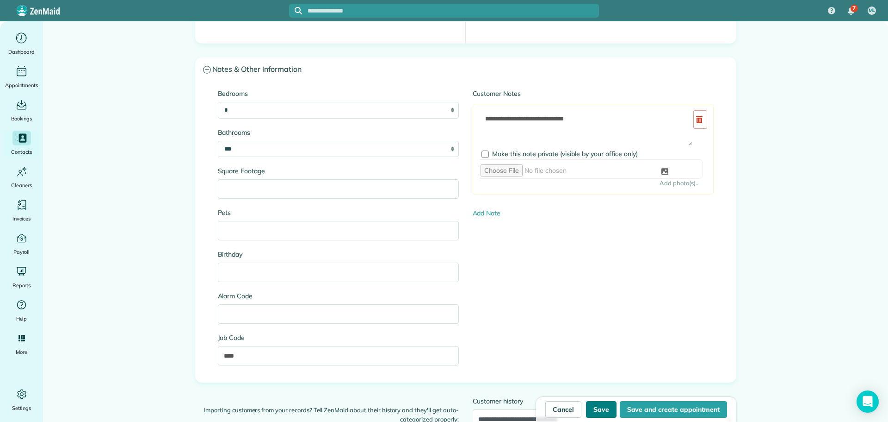
click at [602, 407] on button "Save" at bounding box center [601, 409] width 31 height 17
type input "**********"
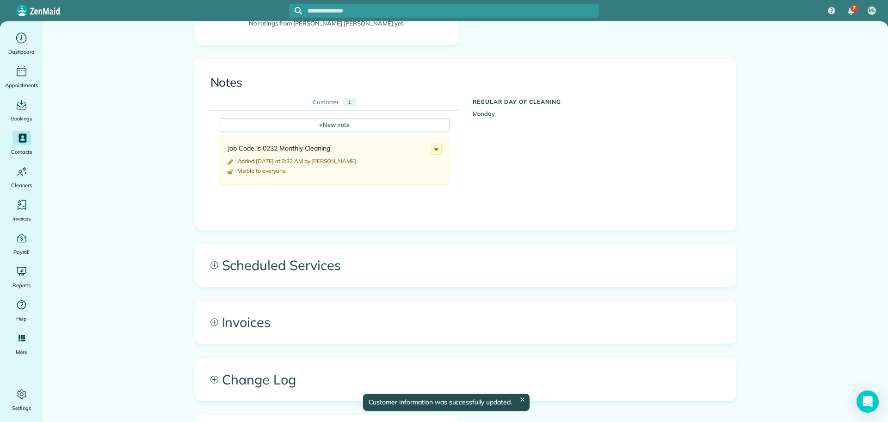
scroll to position [324, 0]
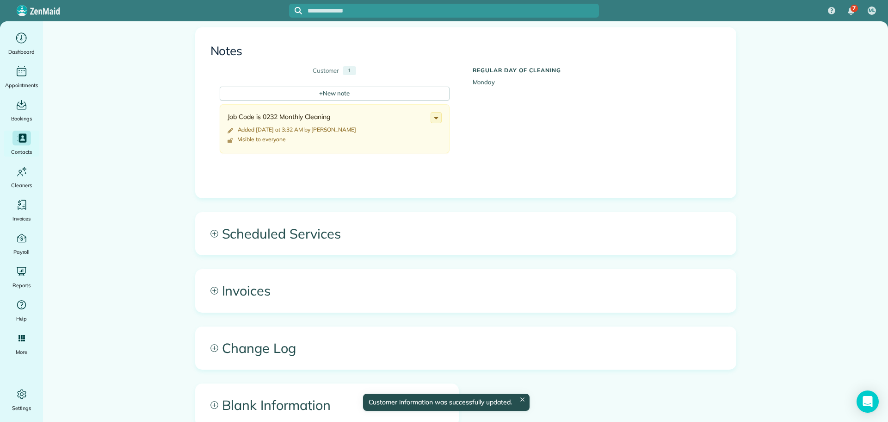
click at [230, 214] on span "Scheduled Services" at bounding box center [466, 233] width 540 height 42
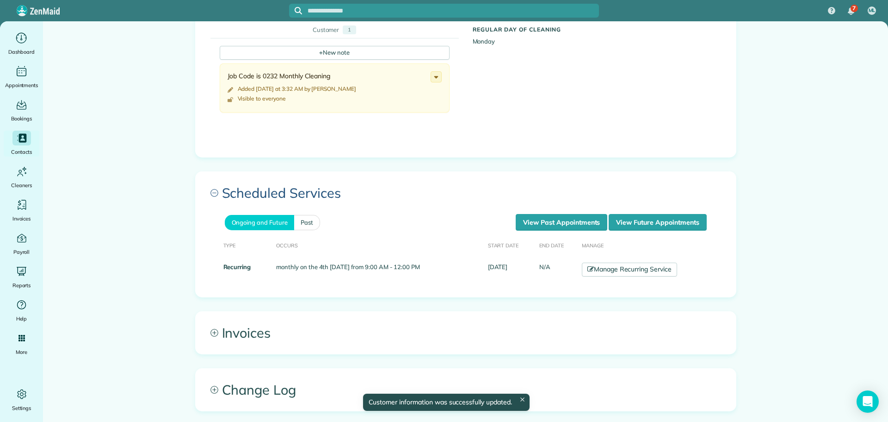
scroll to position [370, 0]
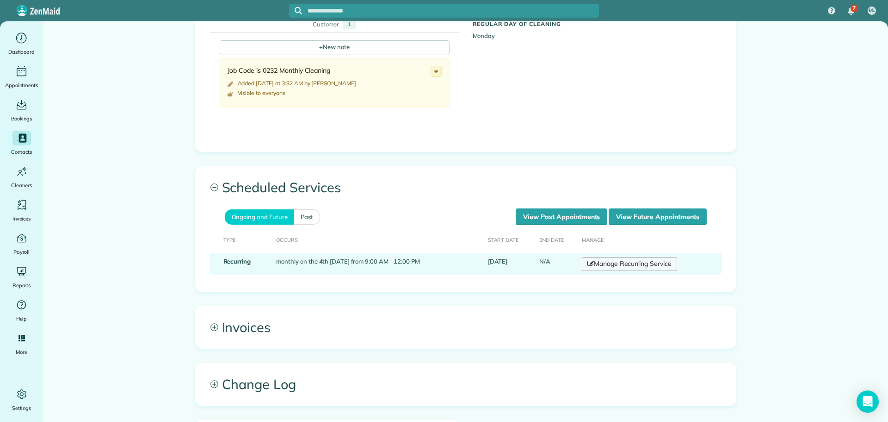
click at [617, 257] on link "Manage Recurring Service" at bounding box center [629, 264] width 95 height 14
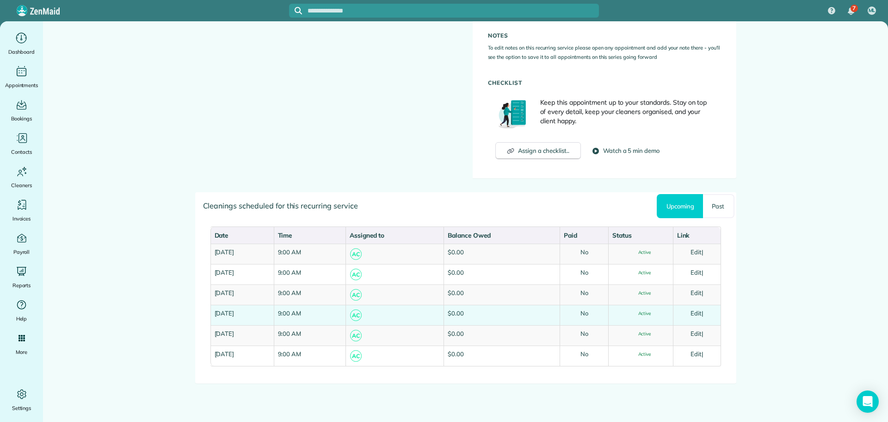
scroll to position [518, 0]
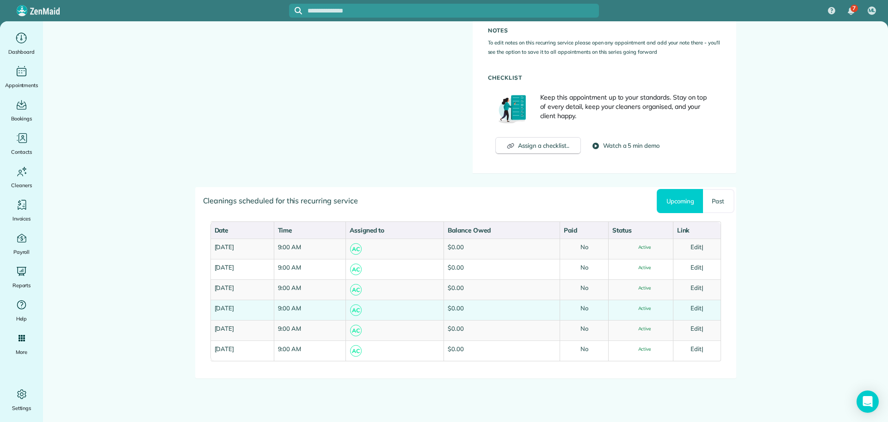
click at [694, 308] on link "Edit" at bounding box center [696, 307] width 11 height 7
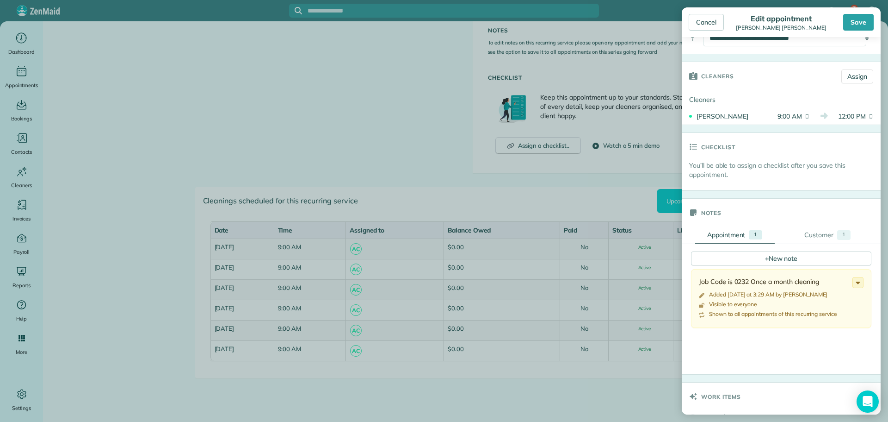
scroll to position [185, 0]
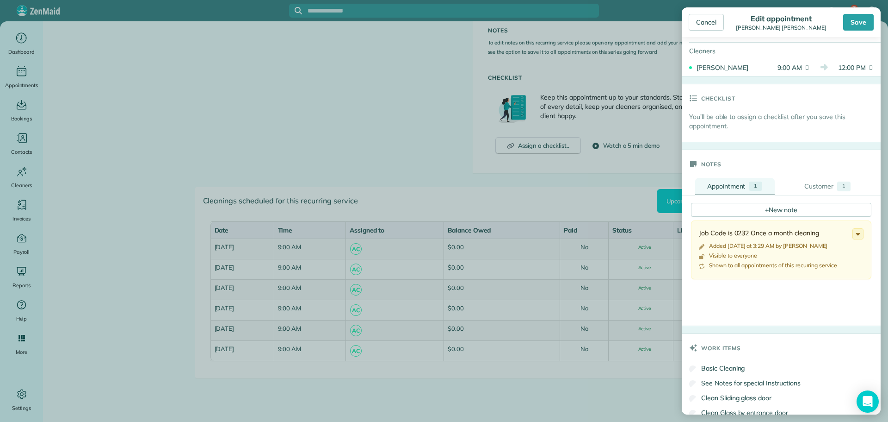
click at [727, 184] on div "Appointment" at bounding box center [727, 185] width 38 height 9
click at [813, 180] on link "Customer 1" at bounding box center [828, 186] width 80 height 17
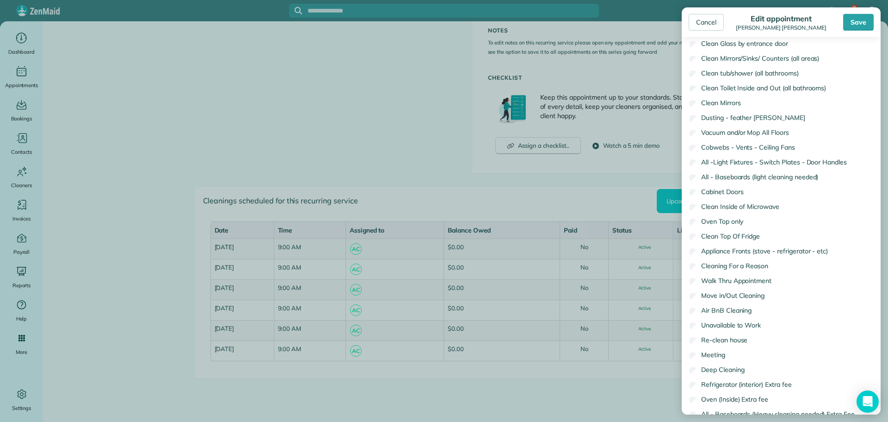
scroll to position [555, 0]
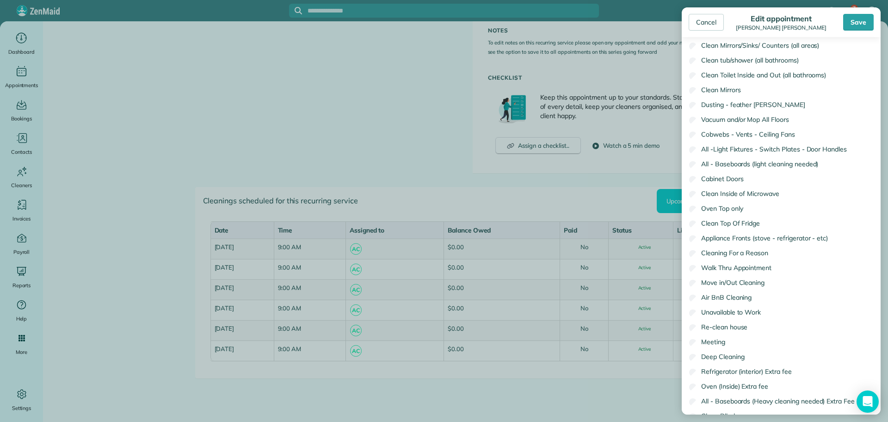
click at [310, 107] on body "7 ML Dashboard Appointments Bookings Contacts Cleaners Invoices Payroll Reports…" at bounding box center [444, 211] width 888 height 422
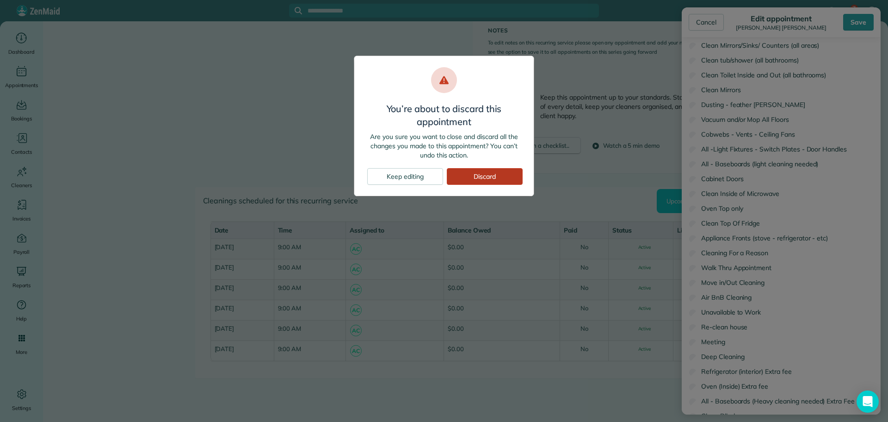
click at [463, 176] on div "Discard" at bounding box center [485, 176] width 76 height 17
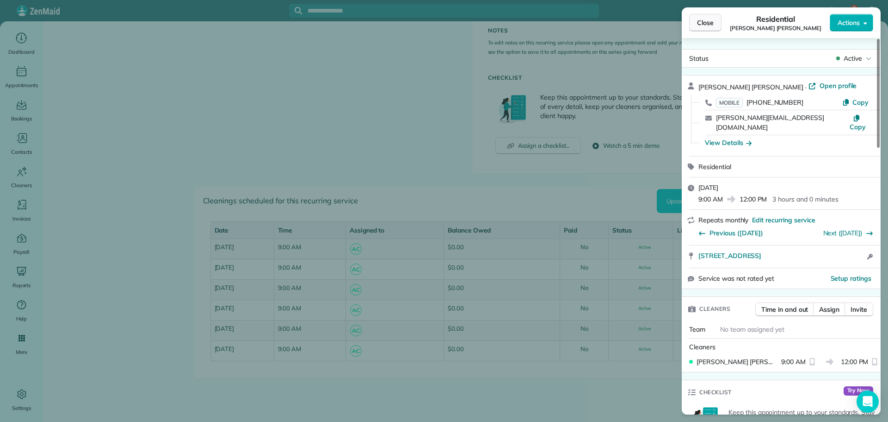
click at [714, 25] on span "Close" at bounding box center [705, 22] width 17 height 9
